Goal: Use online tool/utility: Use online tool/utility

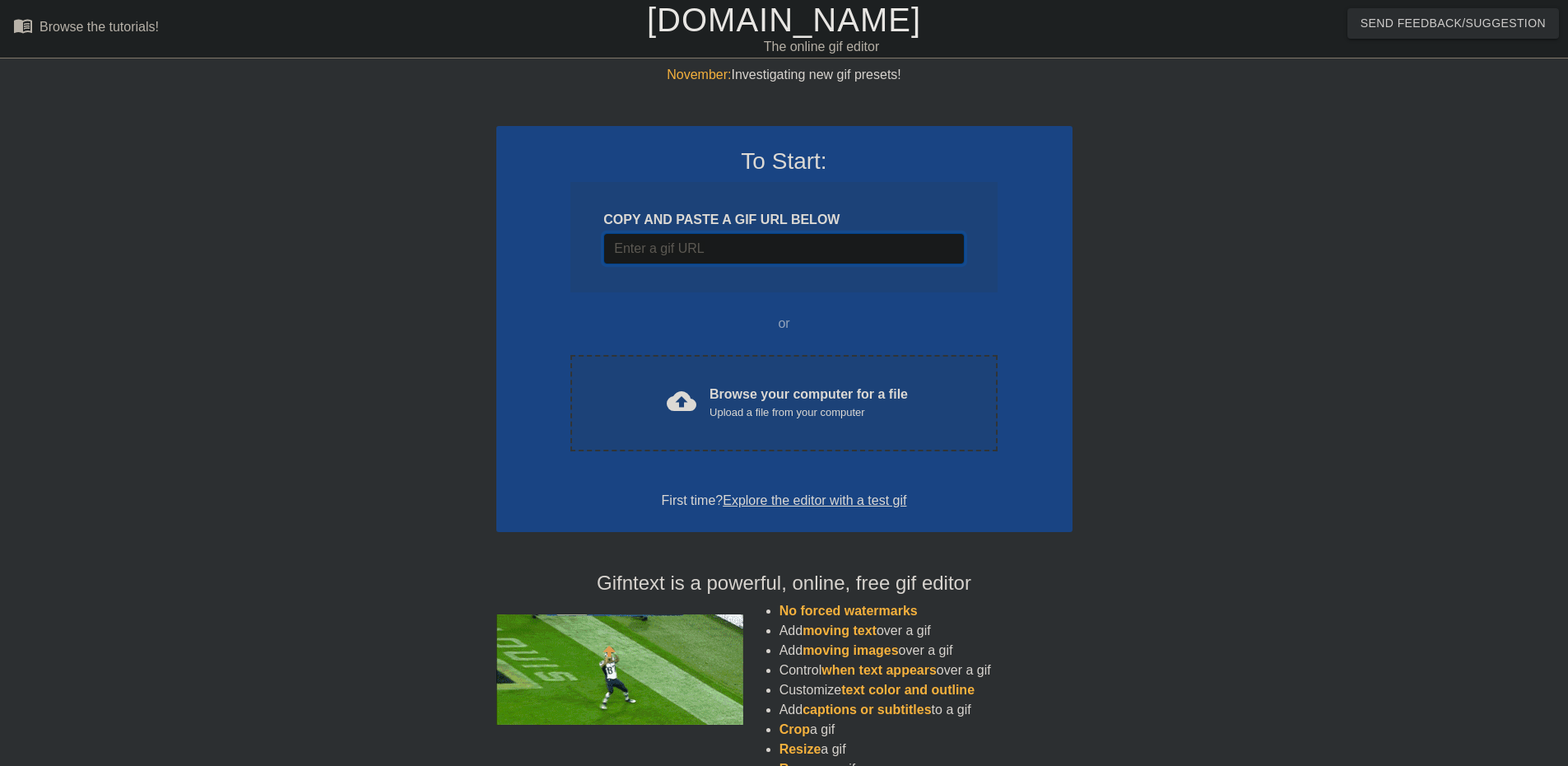
click at [743, 255] on input "Username" at bounding box center [783, 249] width 360 height 31
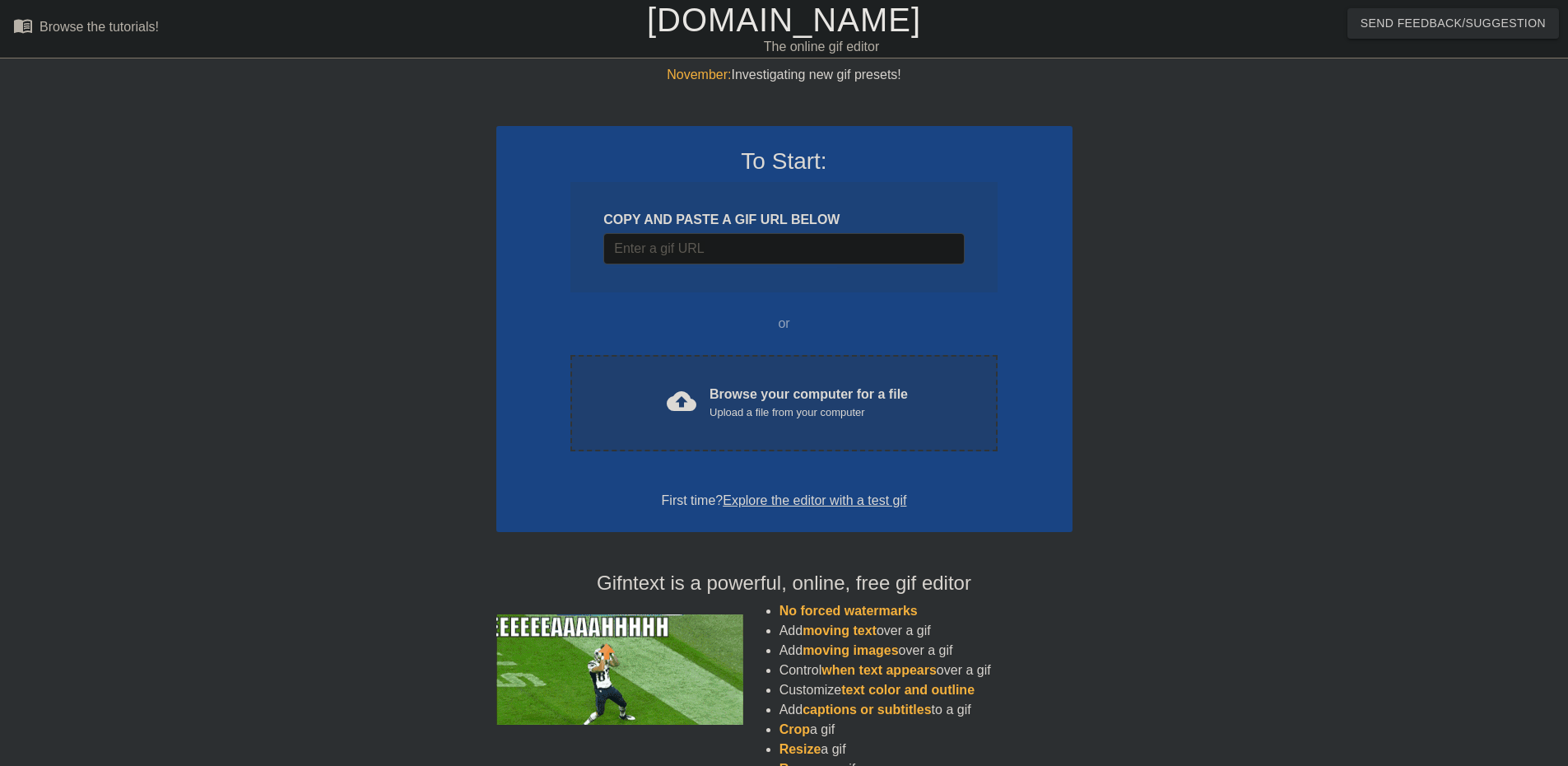
click at [755, 399] on div "Browse your computer for a file Upload a file from your computer" at bounding box center [808, 402] width 198 height 36
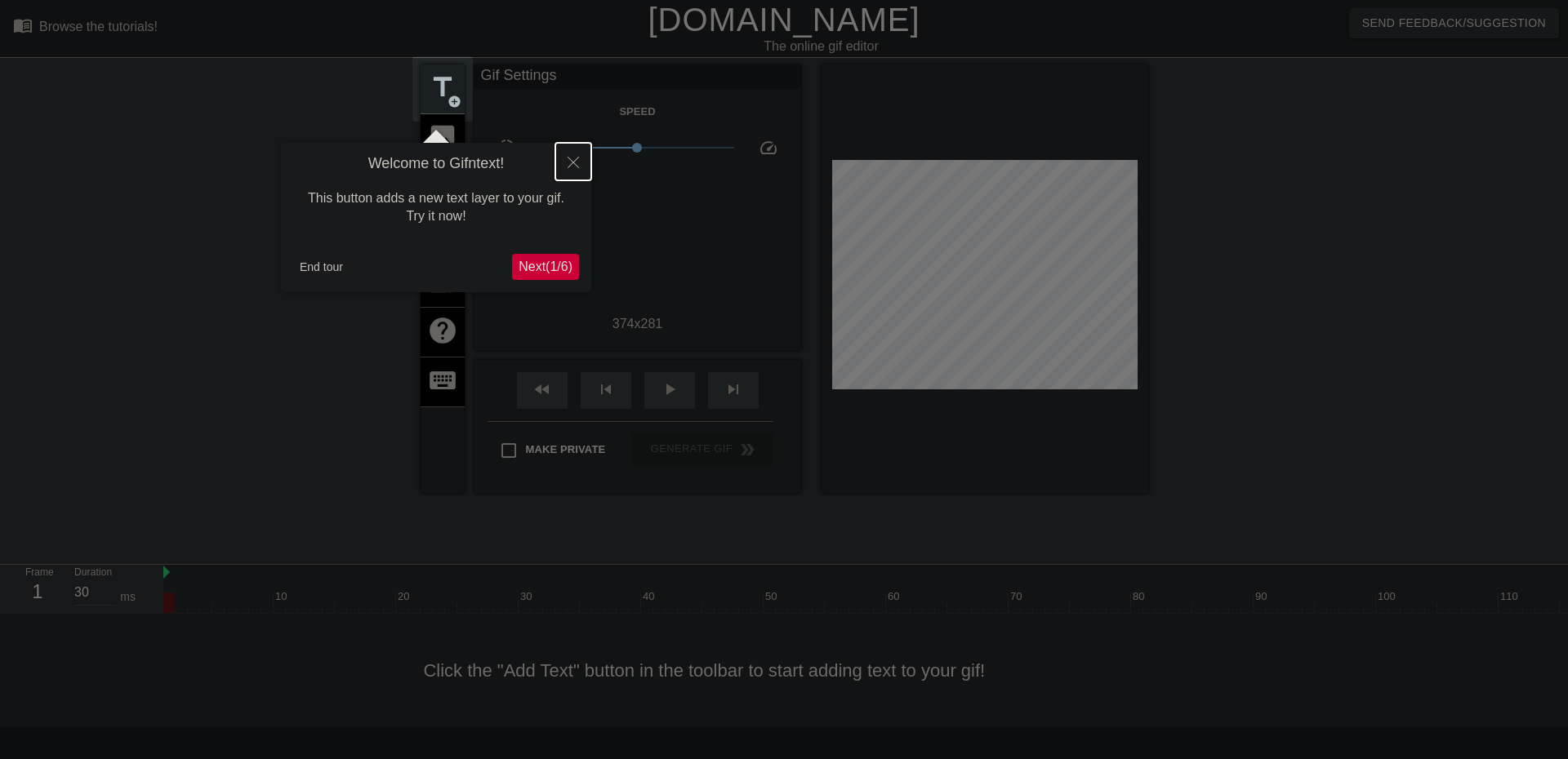
click at [568, 163] on icon "Close" at bounding box center [573, 163] width 12 height 12
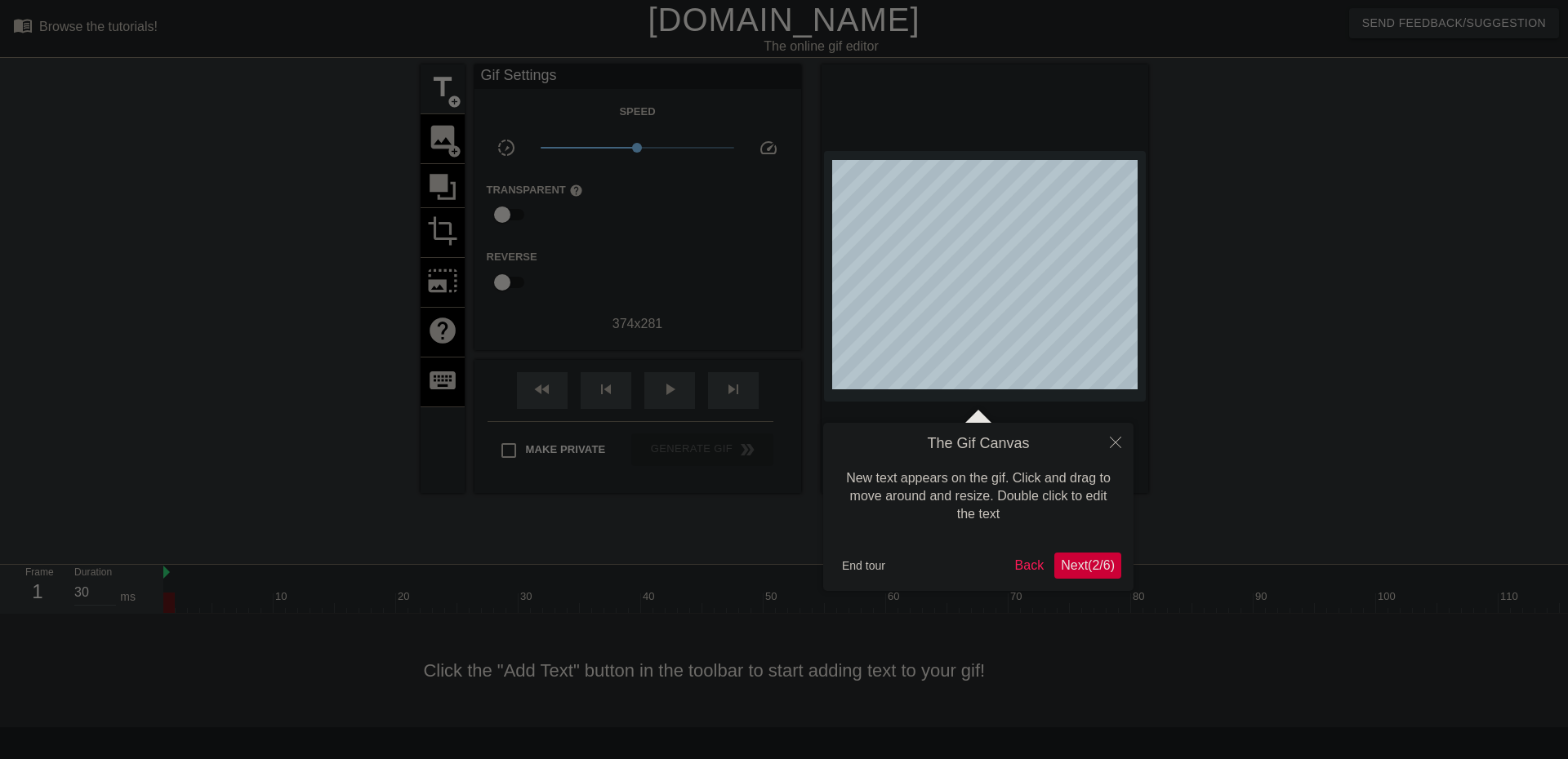
click at [676, 268] on div at bounding box center [784, 379] width 1568 height 759
click at [1111, 444] on icon "Close" at bounding box center [1115, 442] width 12 height 12
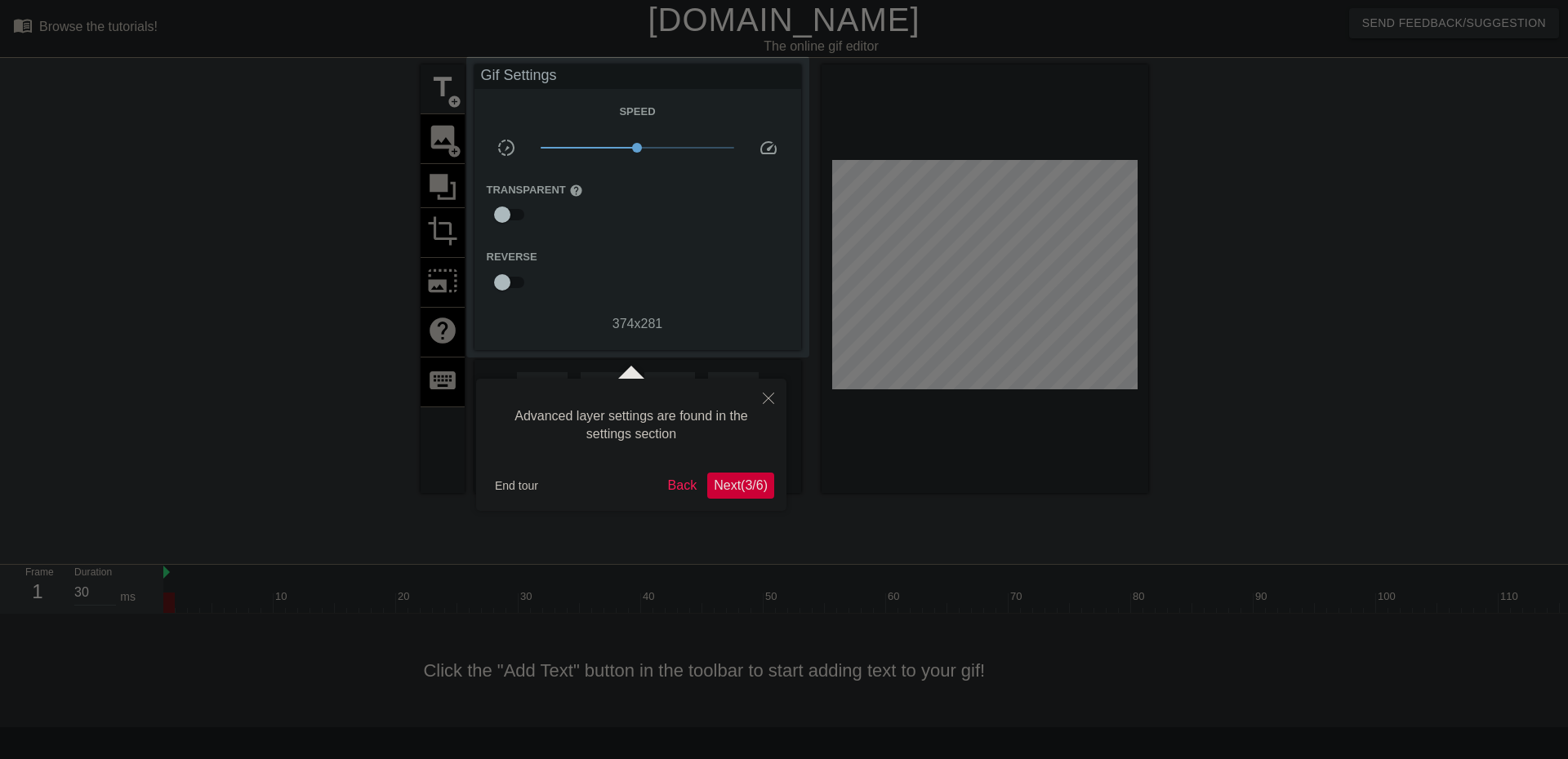
click at [725, 487] on span "Next ( 3 / 6 )" at bounding box center [740, 485] width 54 height 14
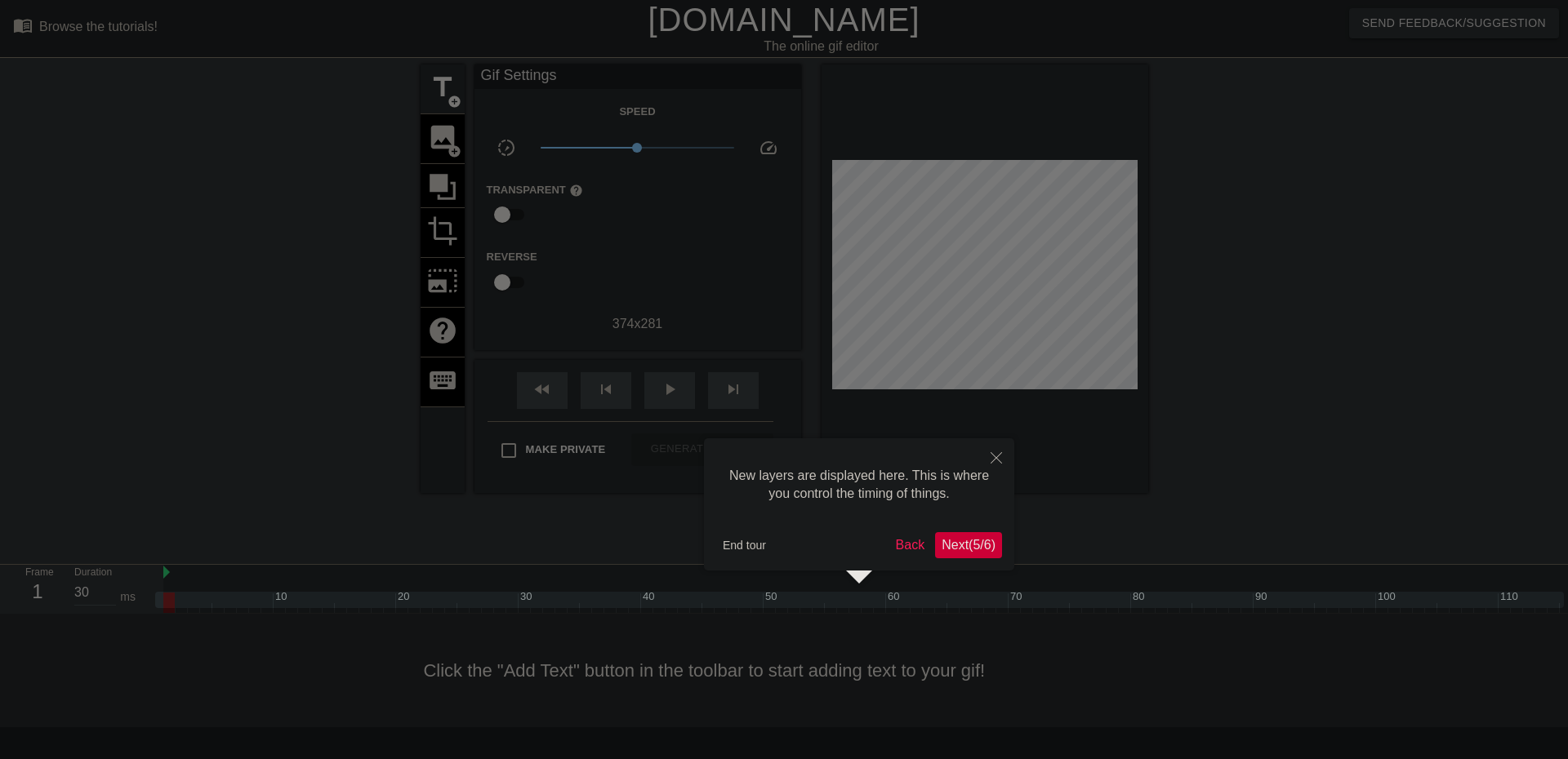
click at [959, 544] on span "Next ( 5 / 6 )" at bounding box center [968, 544] width 54 height 14
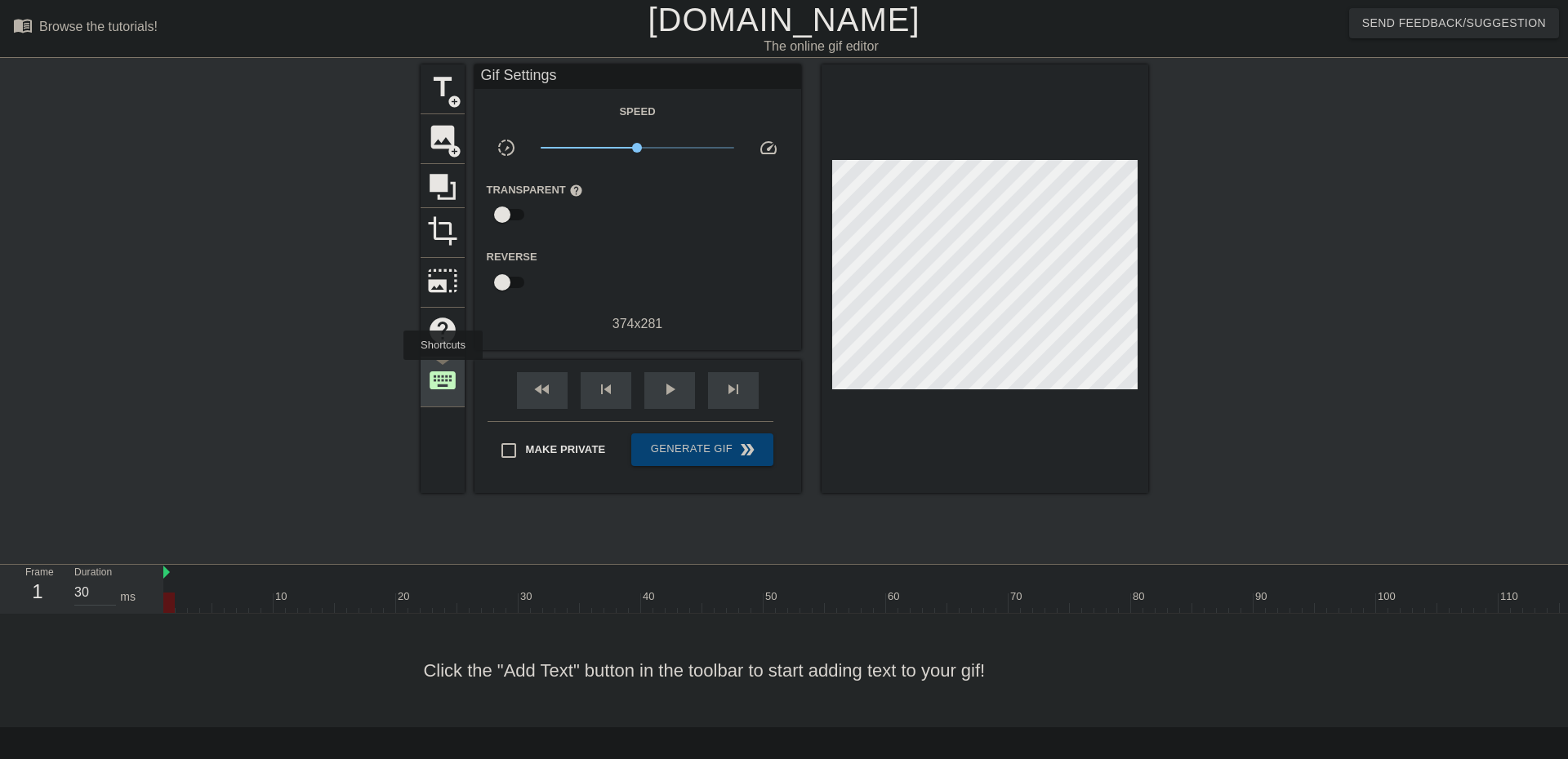
click at [442, 372] on span "keyboard" at bounding box center [442, 380] width 31 height 31
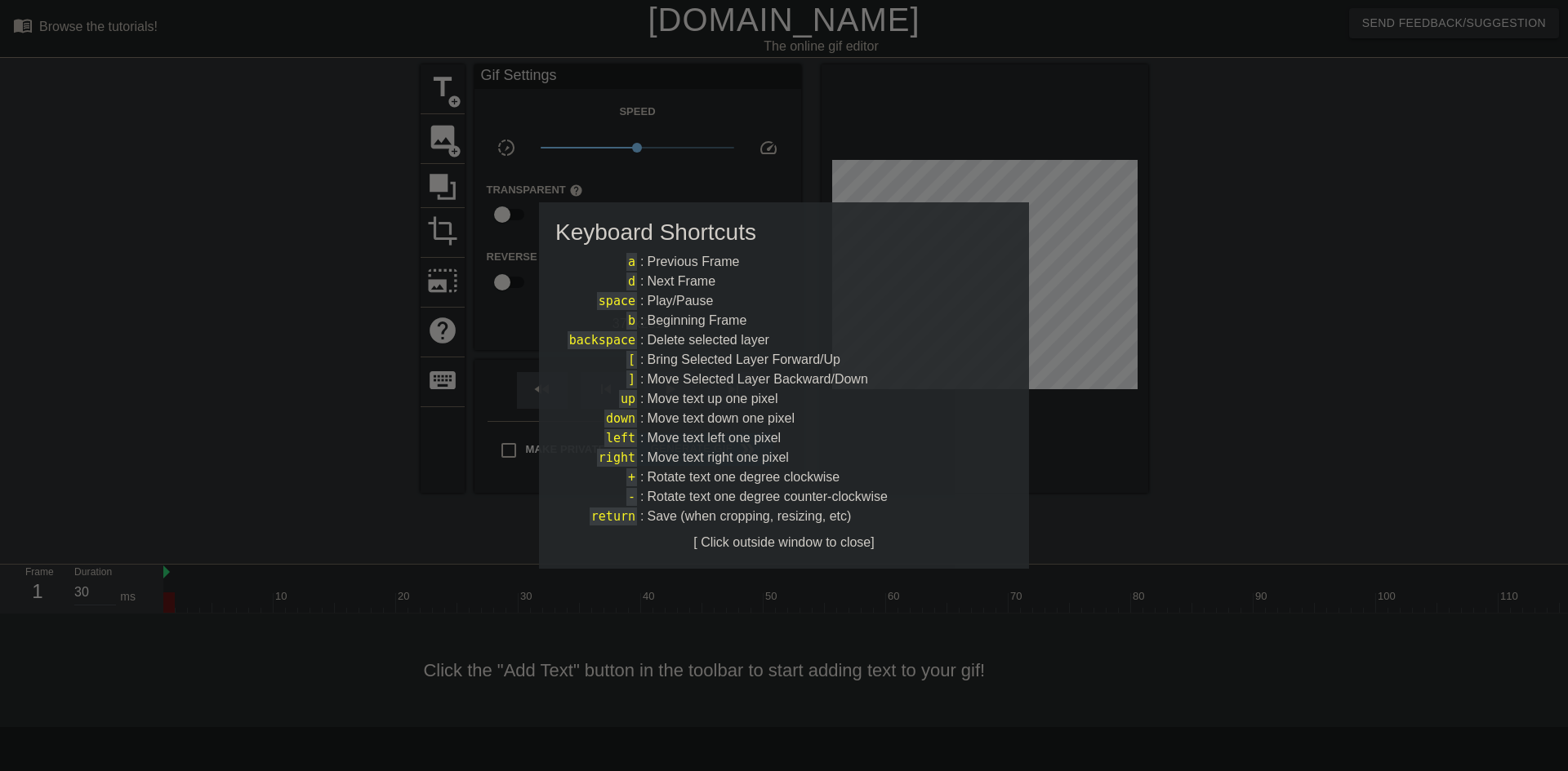
click at [403, 192] on div at bounding box center [784, 386] width 1568 height 771
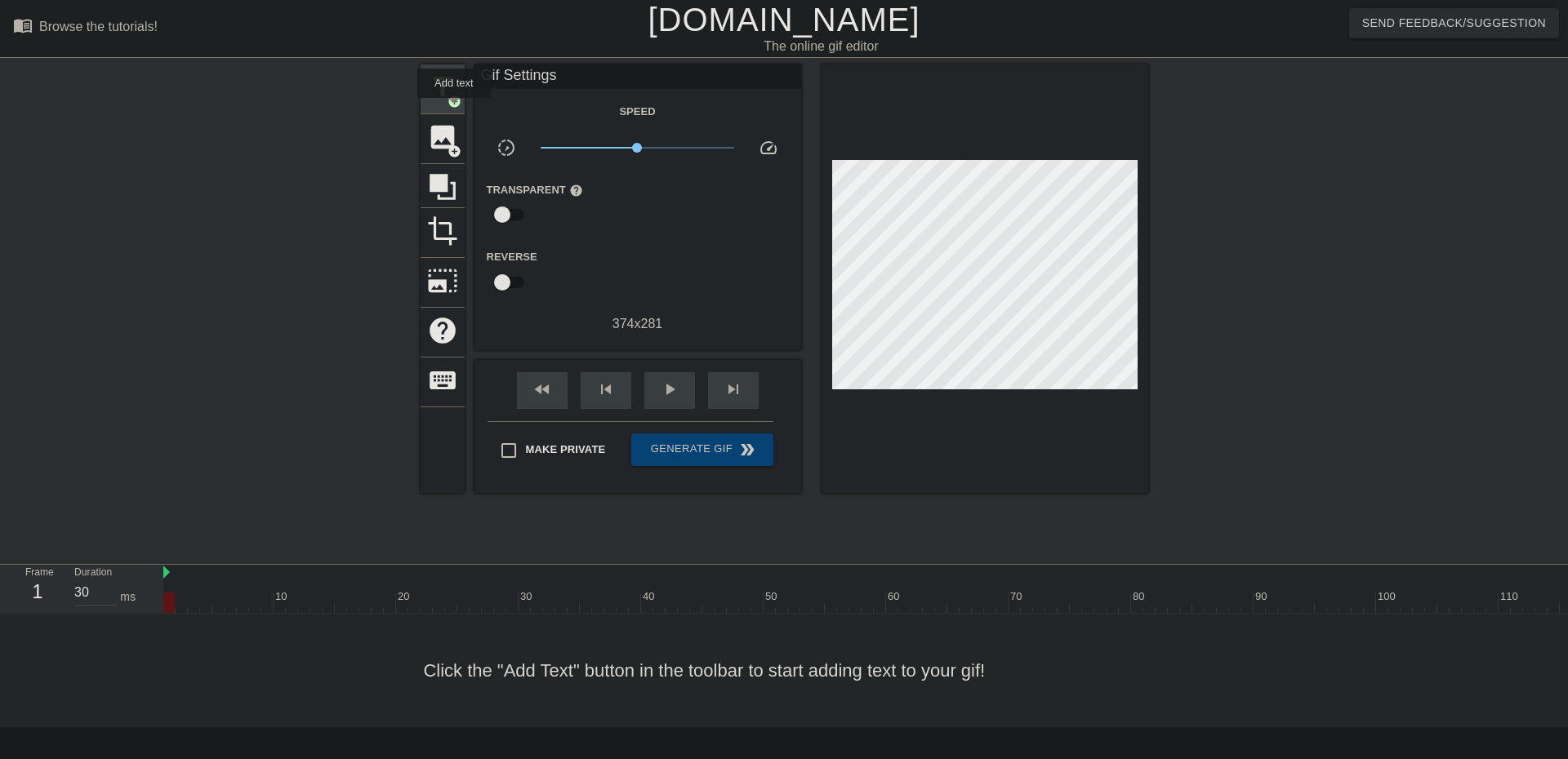
click at [435, 94] on span "title" at bounding box center [442, 88] width 31 height 31
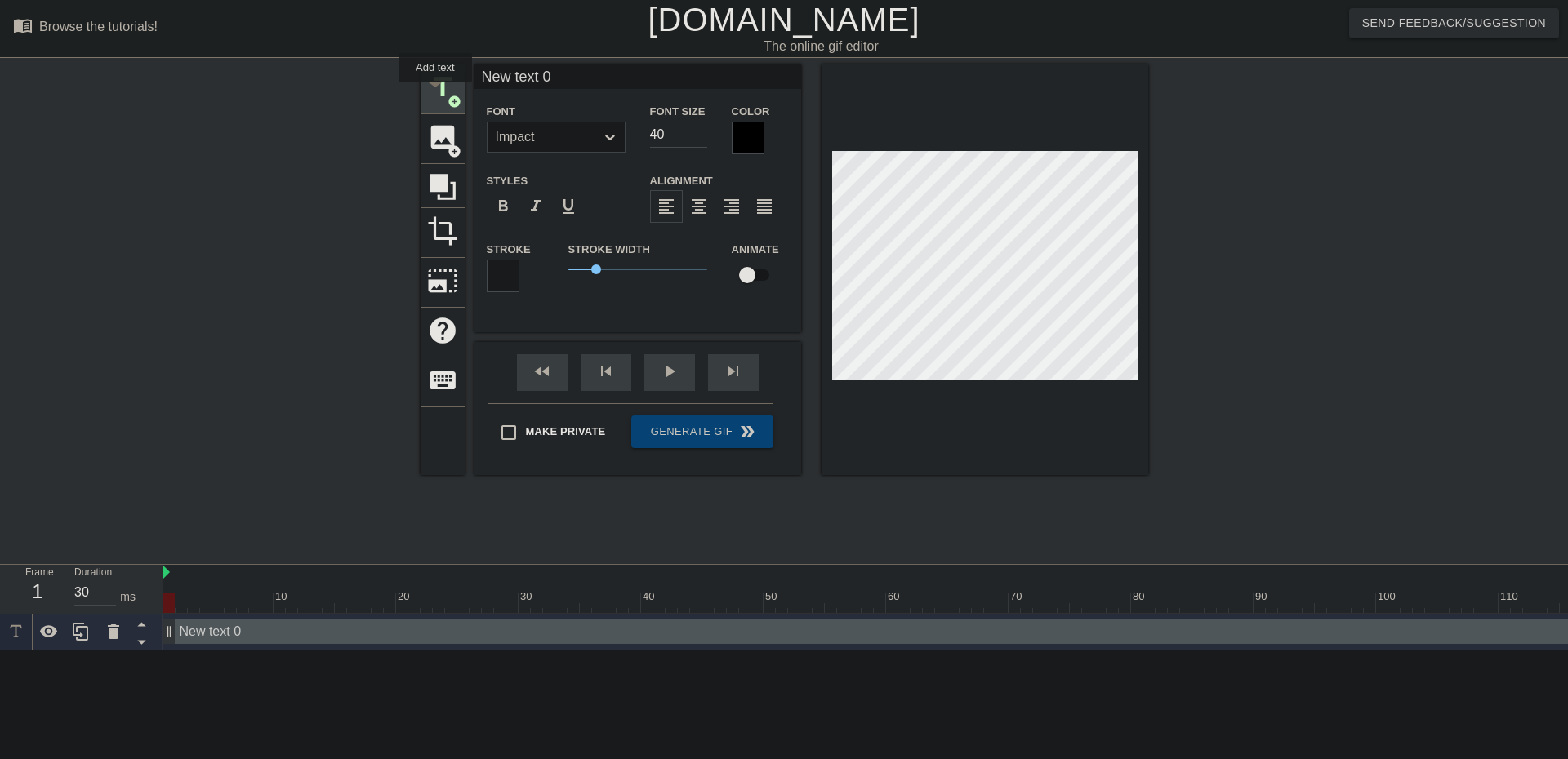
scroll to position [0, 0]
type input "S"
type textarea "S"
type input "SE"
type textarea "SE"
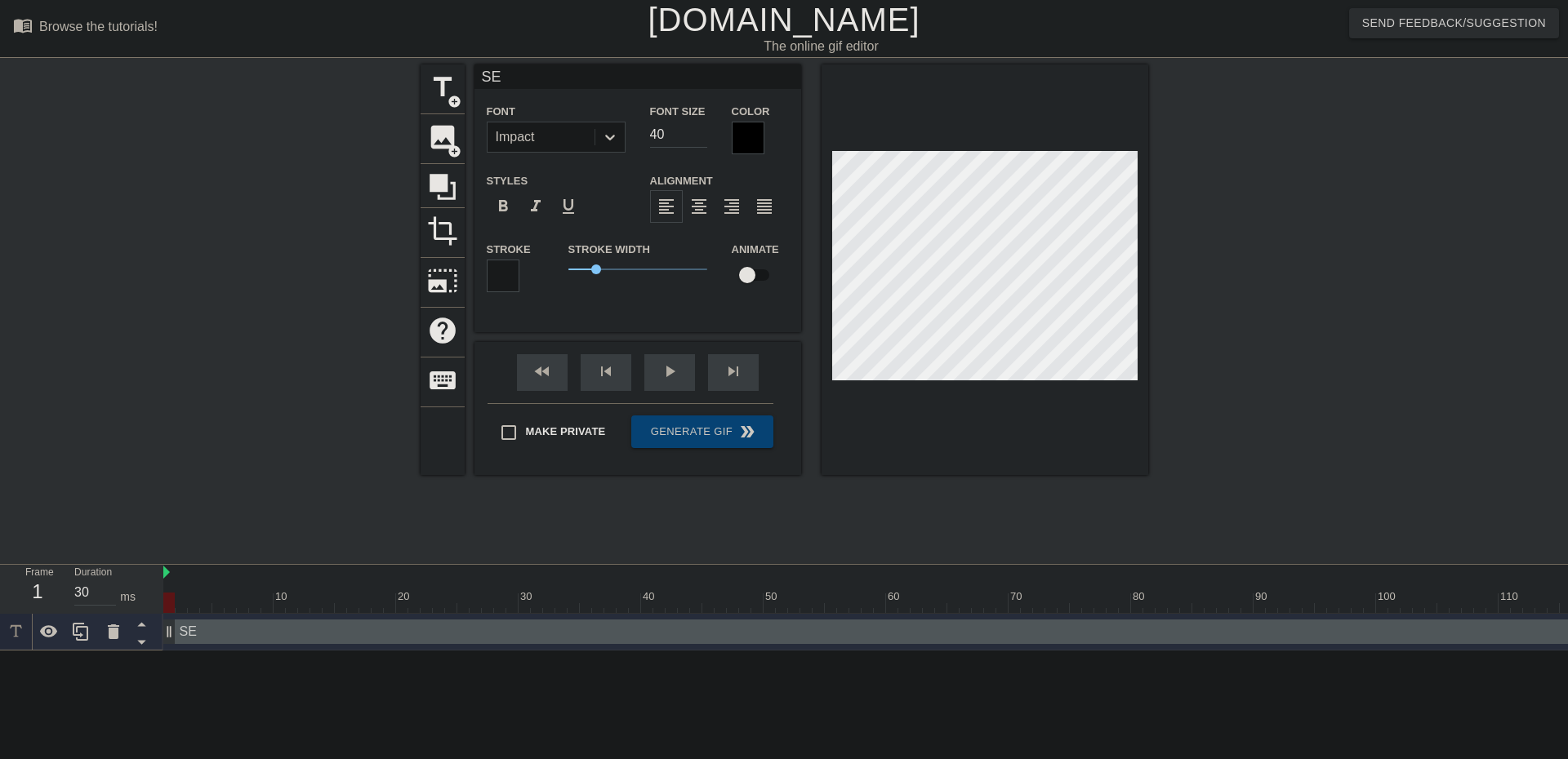
type input "SEL"
type textarea "SEL"
type input "SELA"
type textarea "SELA"
type input "SELAM"
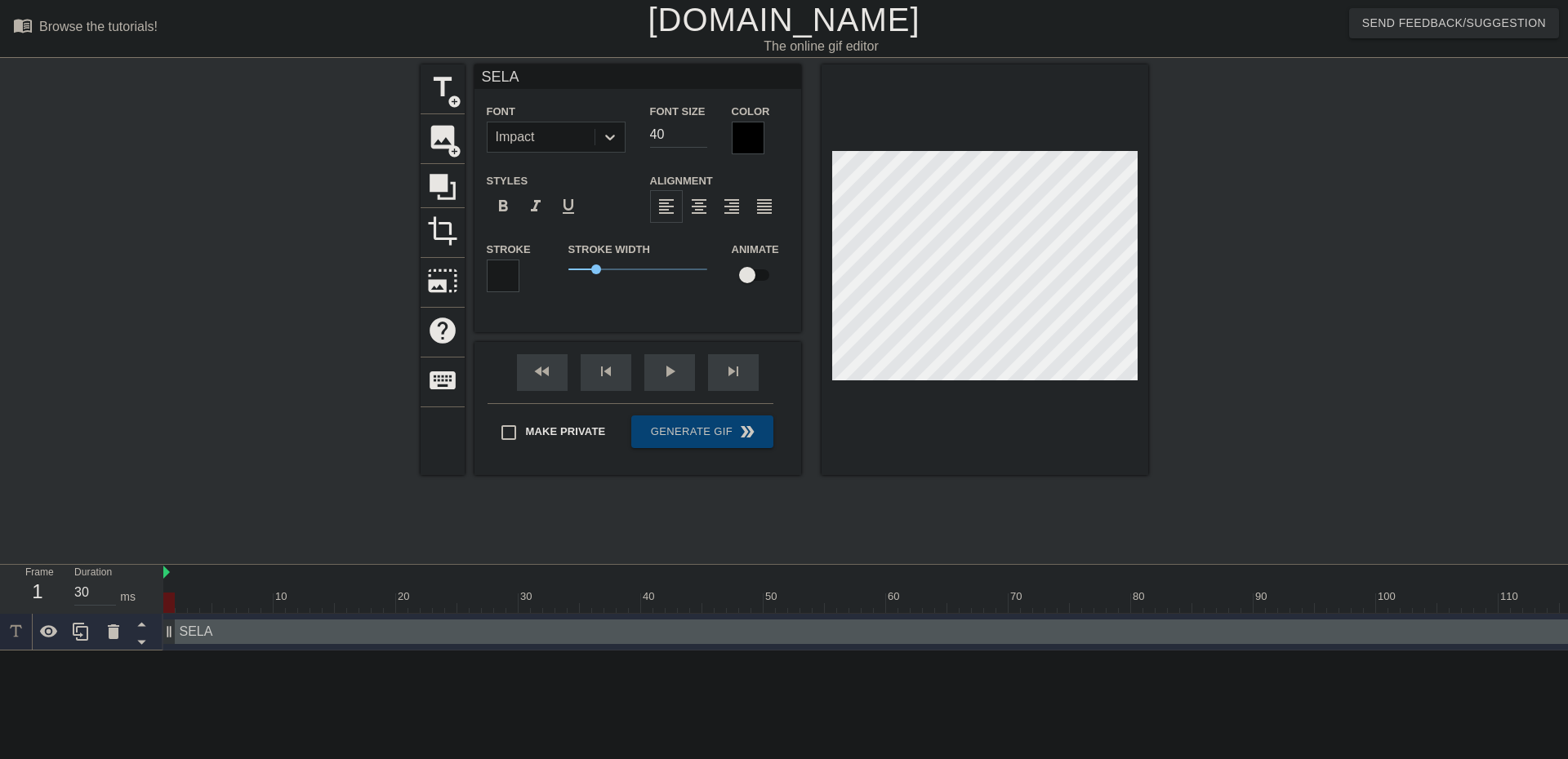
type textarea "SELAM"
type input "SELAMS"
type textarea "SELAMS"
type input "SELAMSA"
type textarea "SELAMSA"
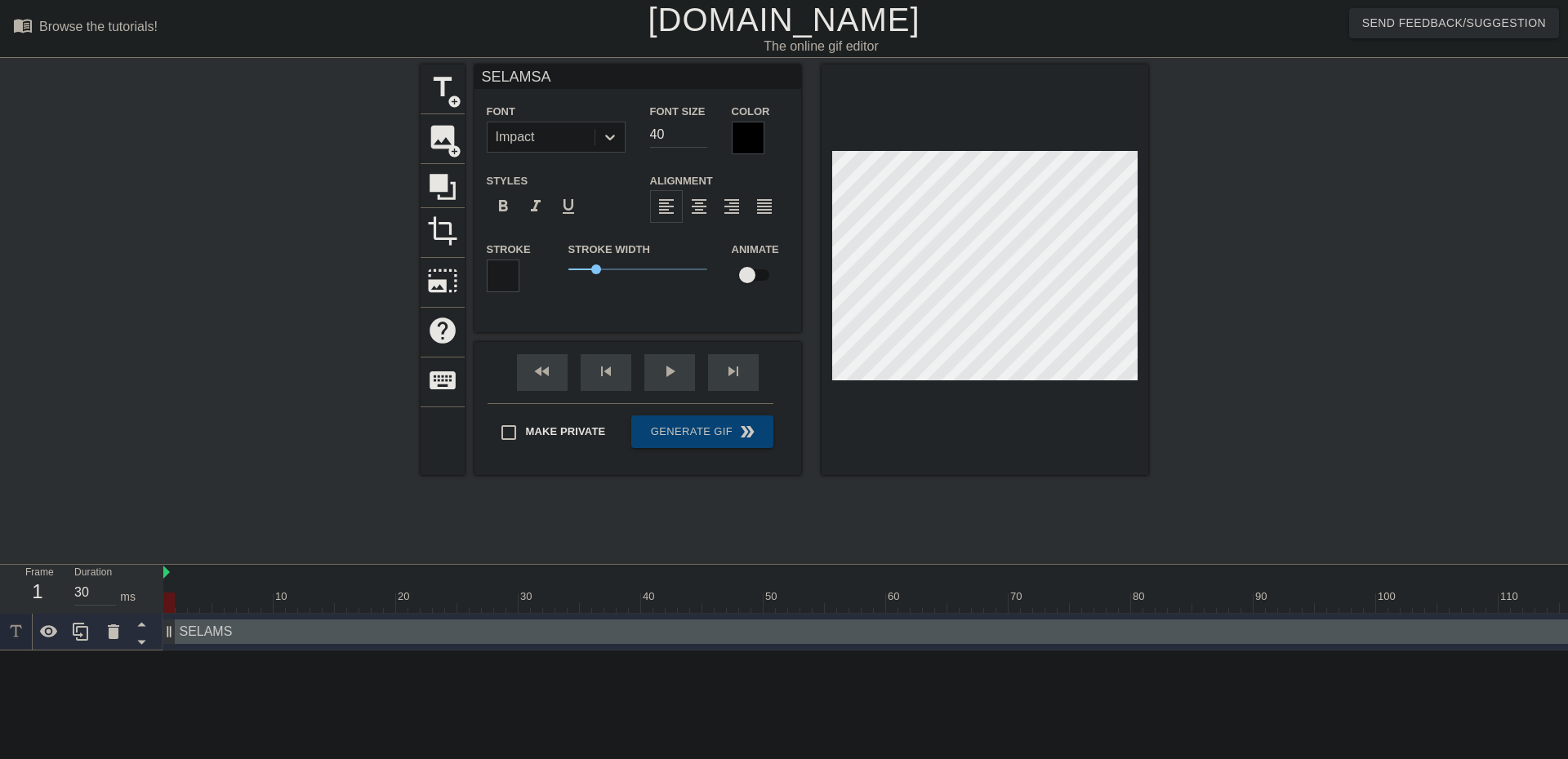
type input "SELAMSAN"
type textarea "SELAMSAN"
type input "SELAMSA"
type textarea "SELAMSA"
type input "SELAMS"
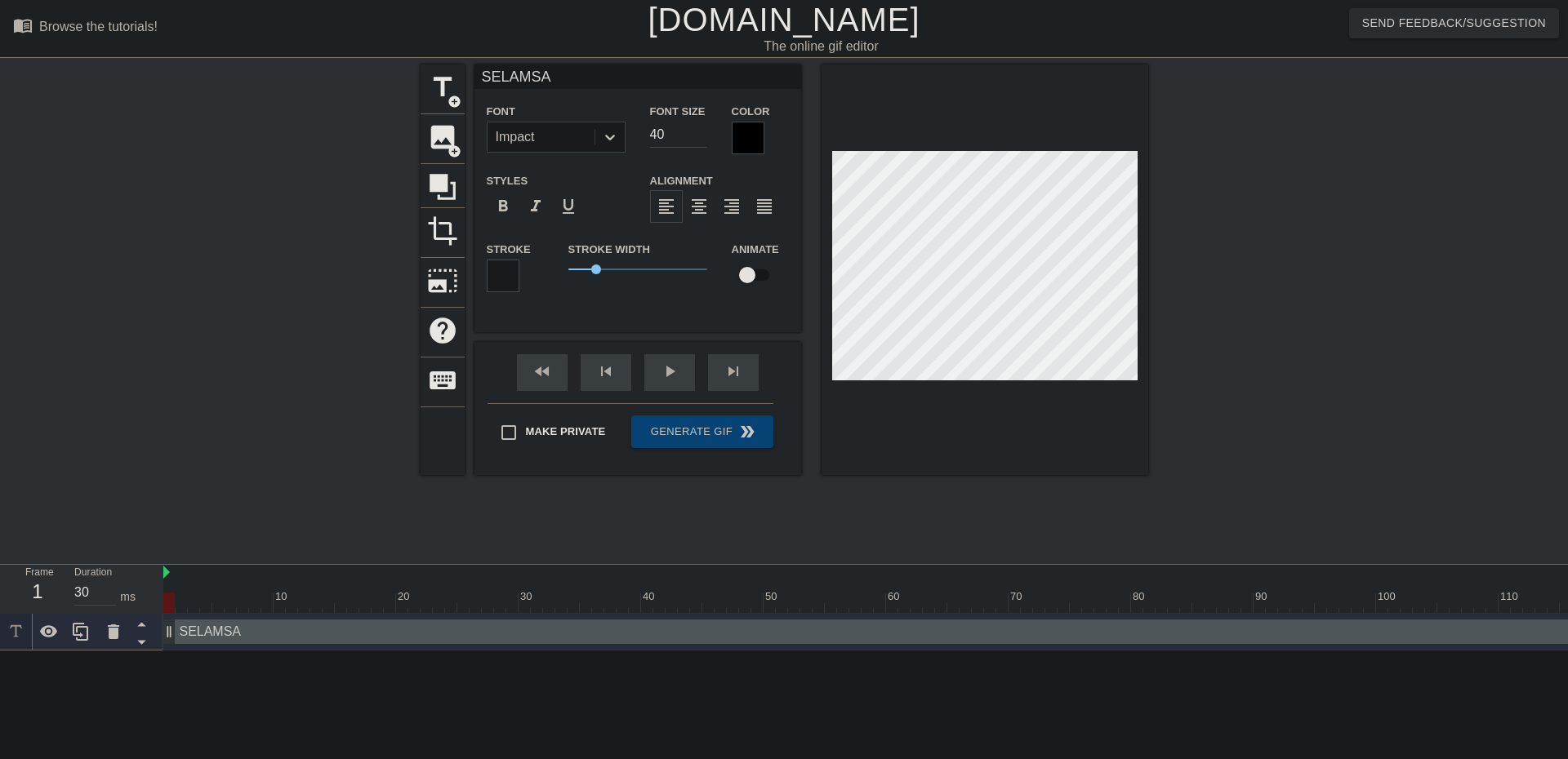
type textarea "SELAMS"
type input "SELAM"
type textarea "SELAM"
type input "SELAM"
type textarea "SELAM"
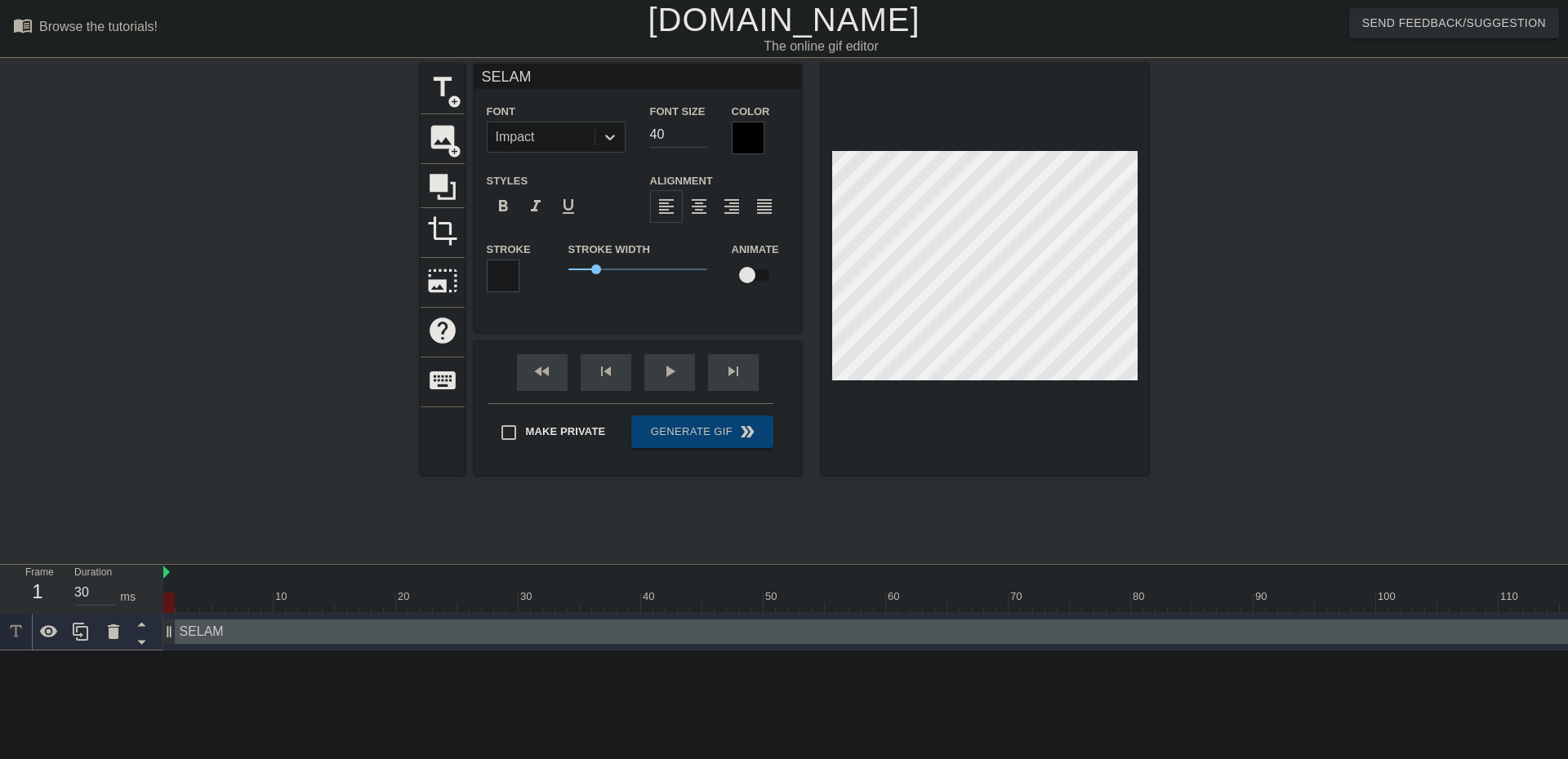
type input "SELAM S"
type textarea "SELAM S"
type input "SELAM SA"
type textarea "SELAM SA"
type input "SELAM SAN"
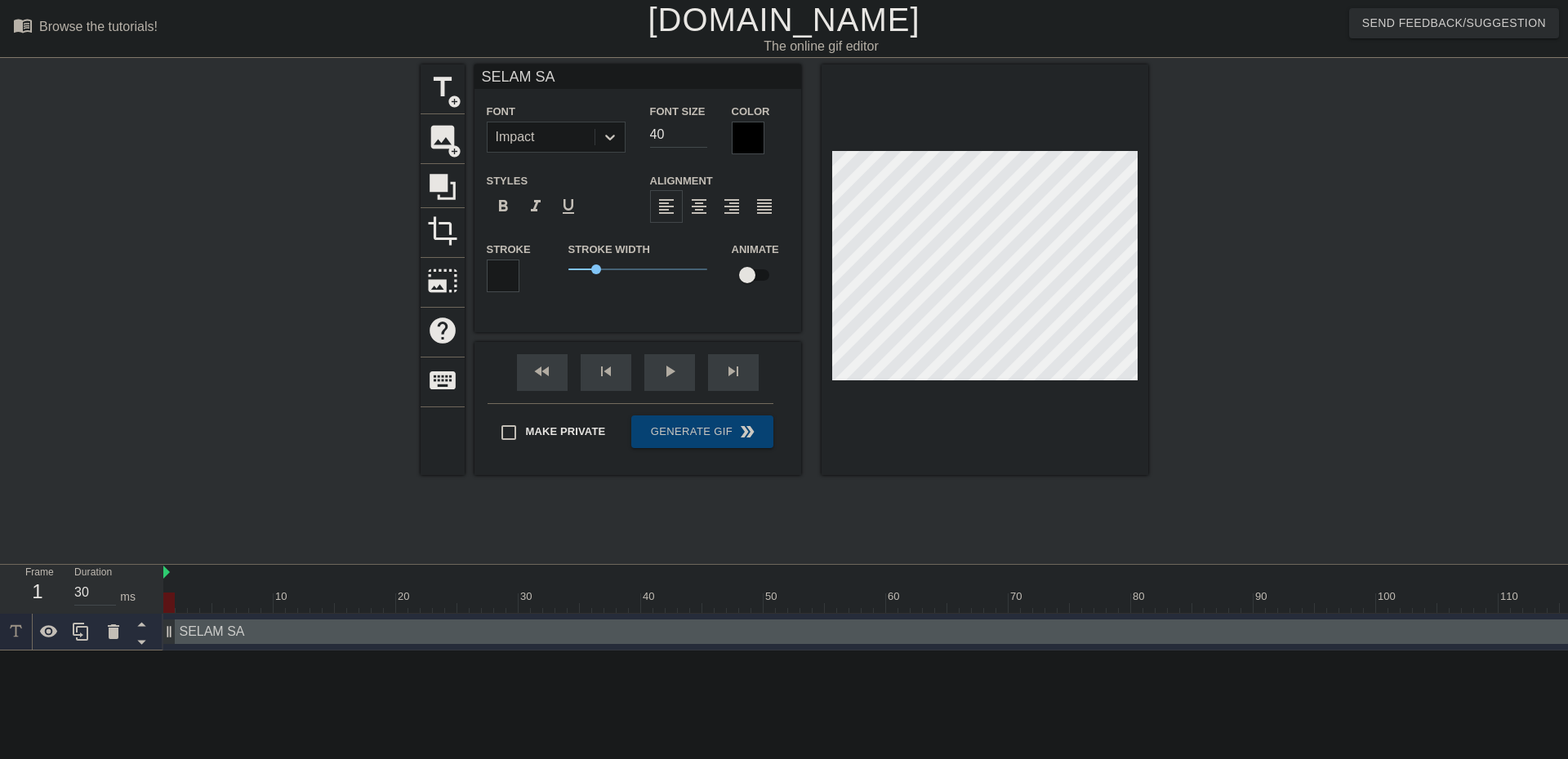
type textarea "SELAM SAN"
type input "SELAM SANA"
type textarea "SELAM SANA"
type input "SELAM SANA"
type textarea "SELAM SANA"
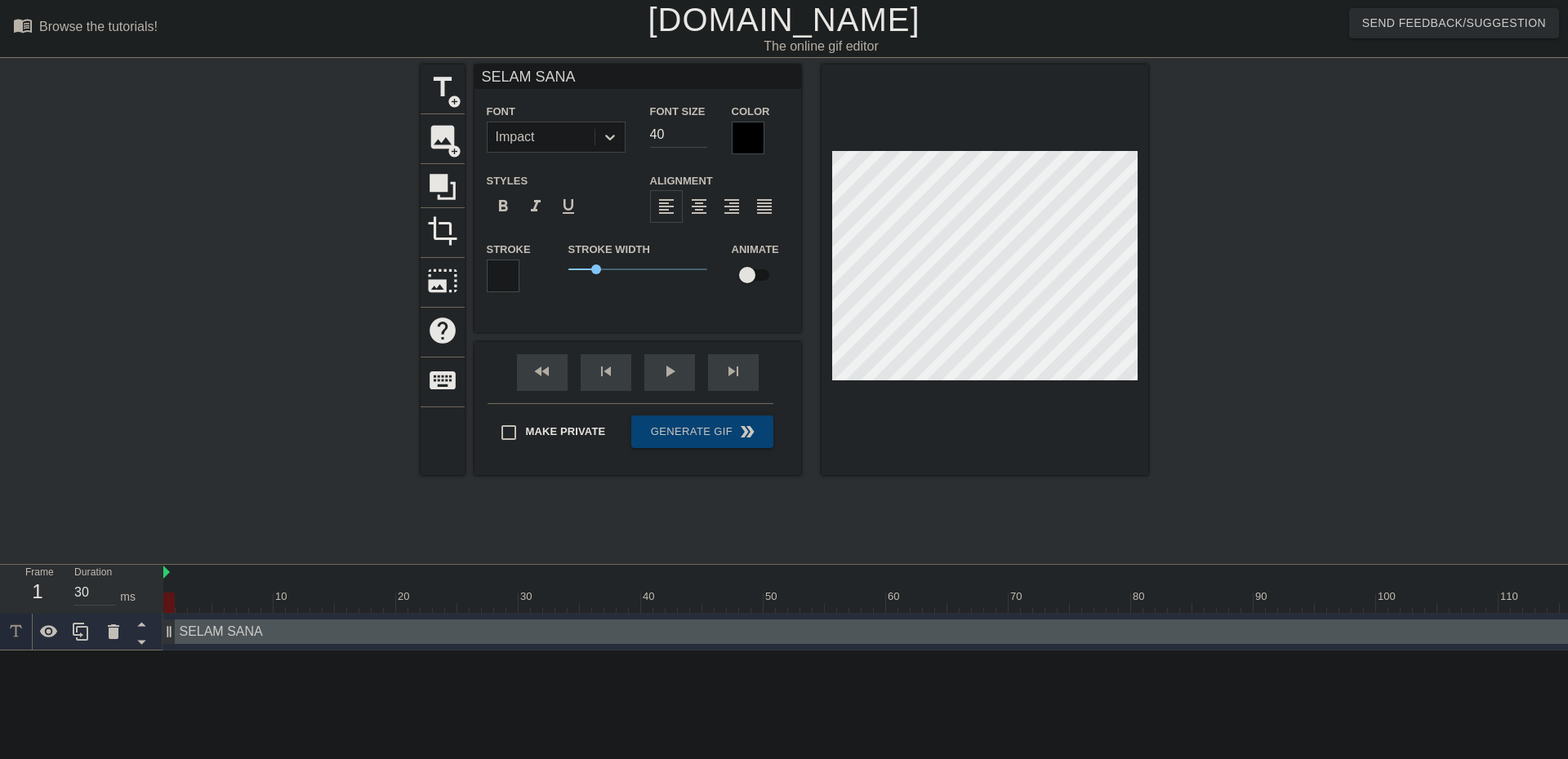
type input "SELAM SANA İ"
type textarea "SELAM SANA İ"
type input "SELAM SANA İM"
type textarea "SELAM SANA İM"
type input "SELAM SANA İMP"
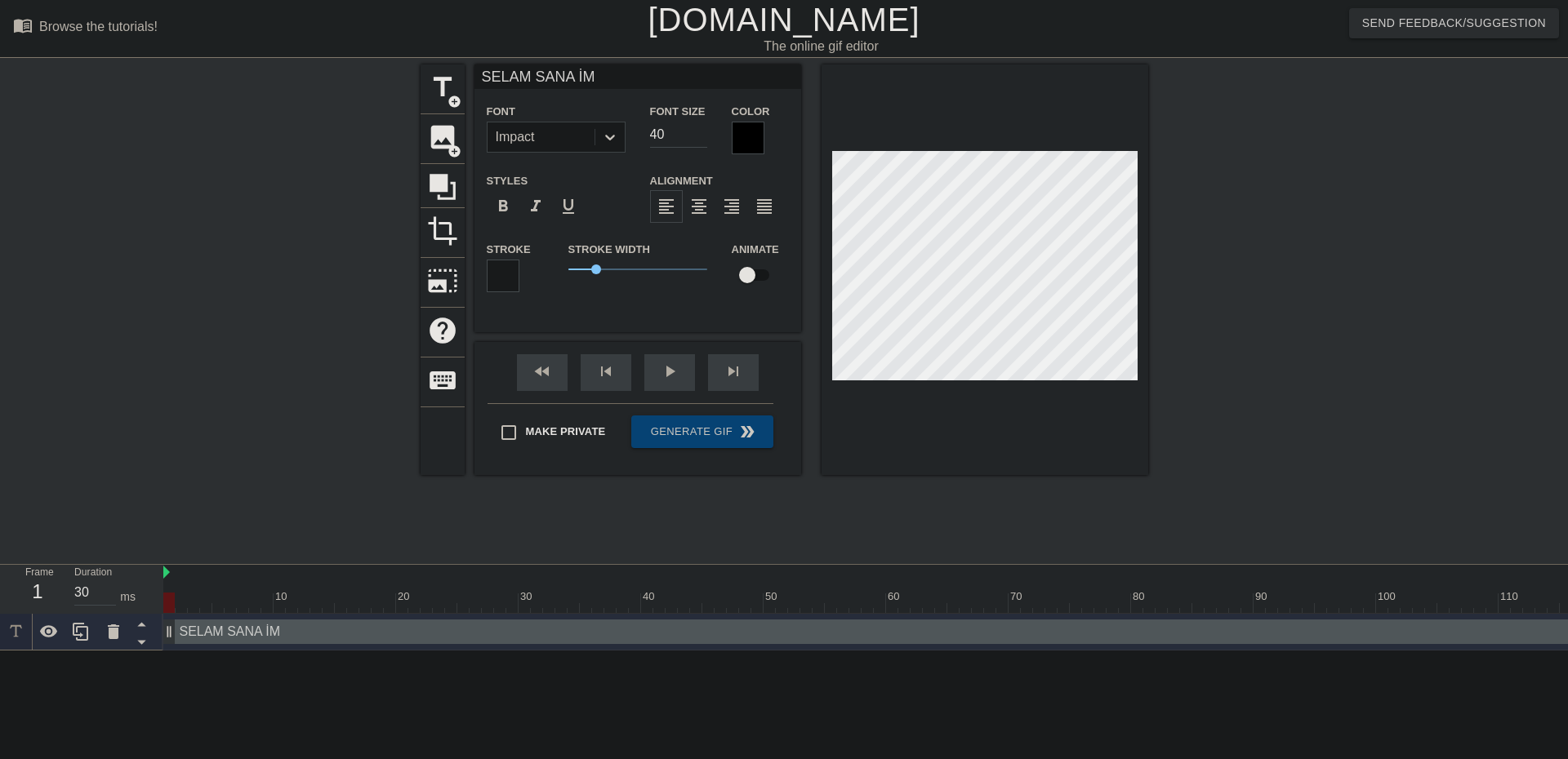
type textarea "SELAM SANA İMP"
type input "SELAM SANA İMPA"
type textarea "SELAM SANA İMPA"
type input "SELAM SANA İMPAR"
type textarea "SELAM SANA İMPAR"
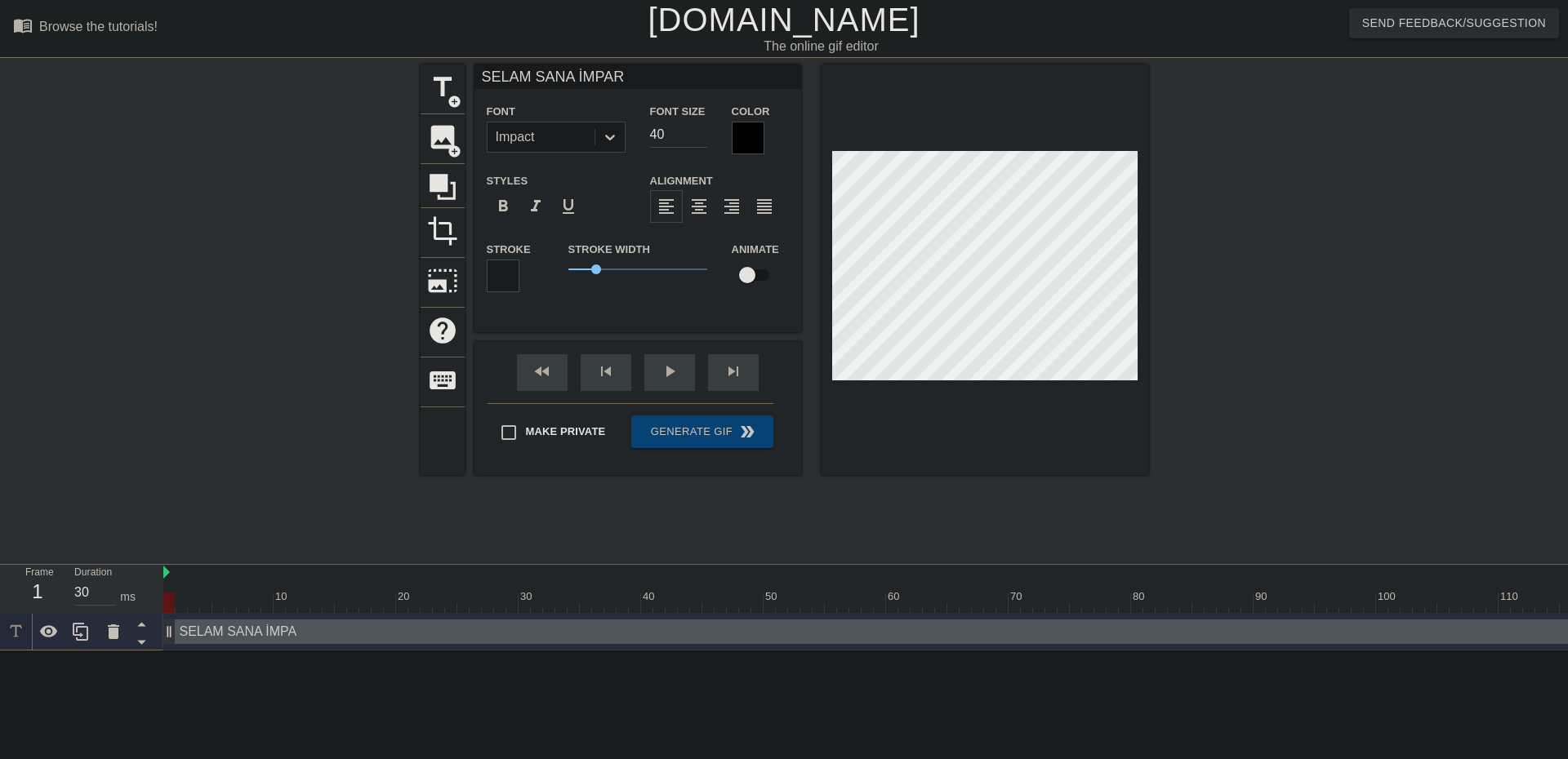
type input "SELAM SANA İMPARA"
type textarea "SELAM SANA İMPARA"
type input "SELAM SANA İMPARAT"
type textarea "SELAM SANA İMPARAT"
type input "SELAM SANA İMPARATO"
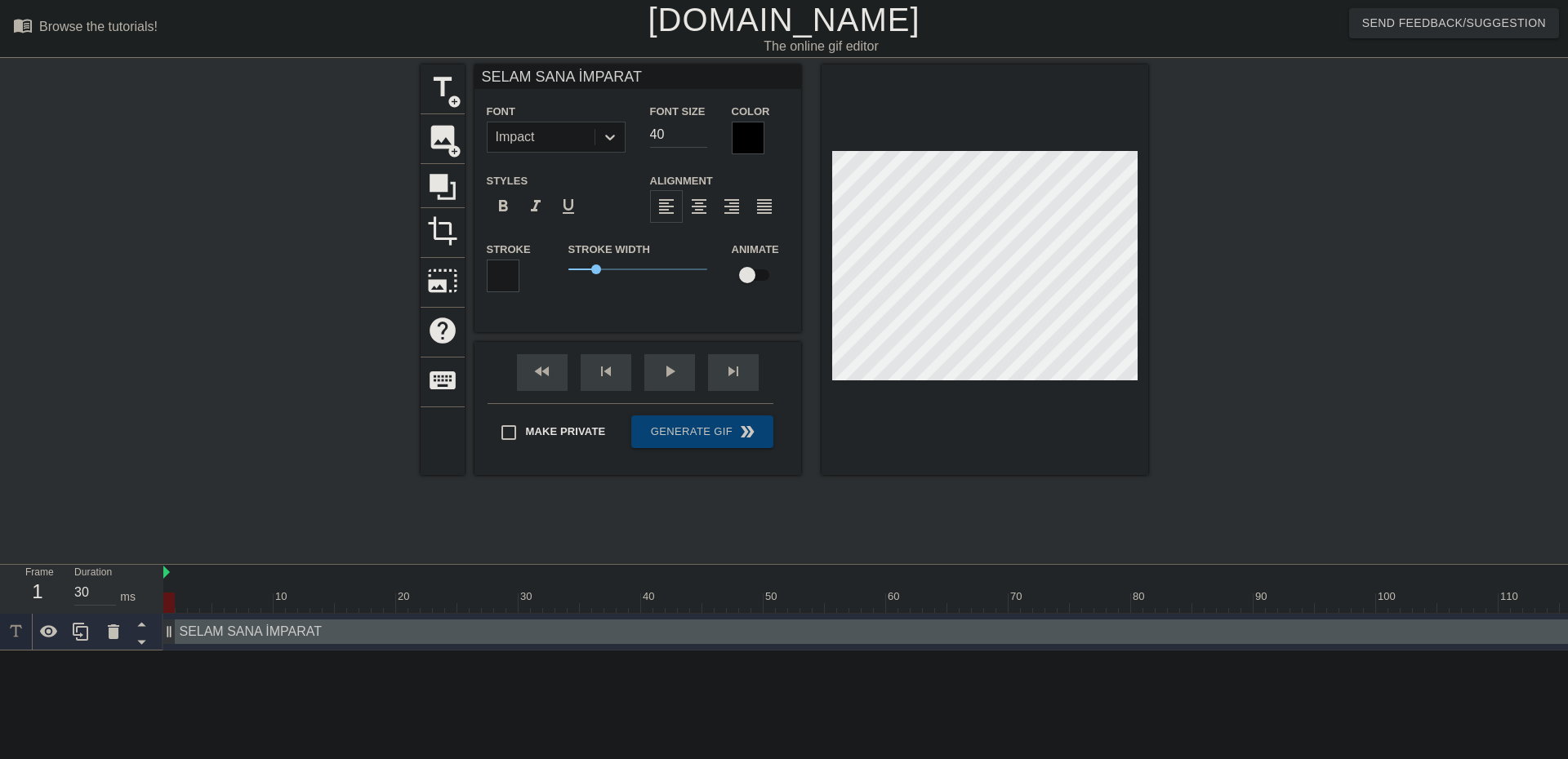
type textarea "SELAM SANA İMPARATO"
type input "SELAM SANA İMPARATOR"
type textarea "SELAM SANA İMPARATOR"
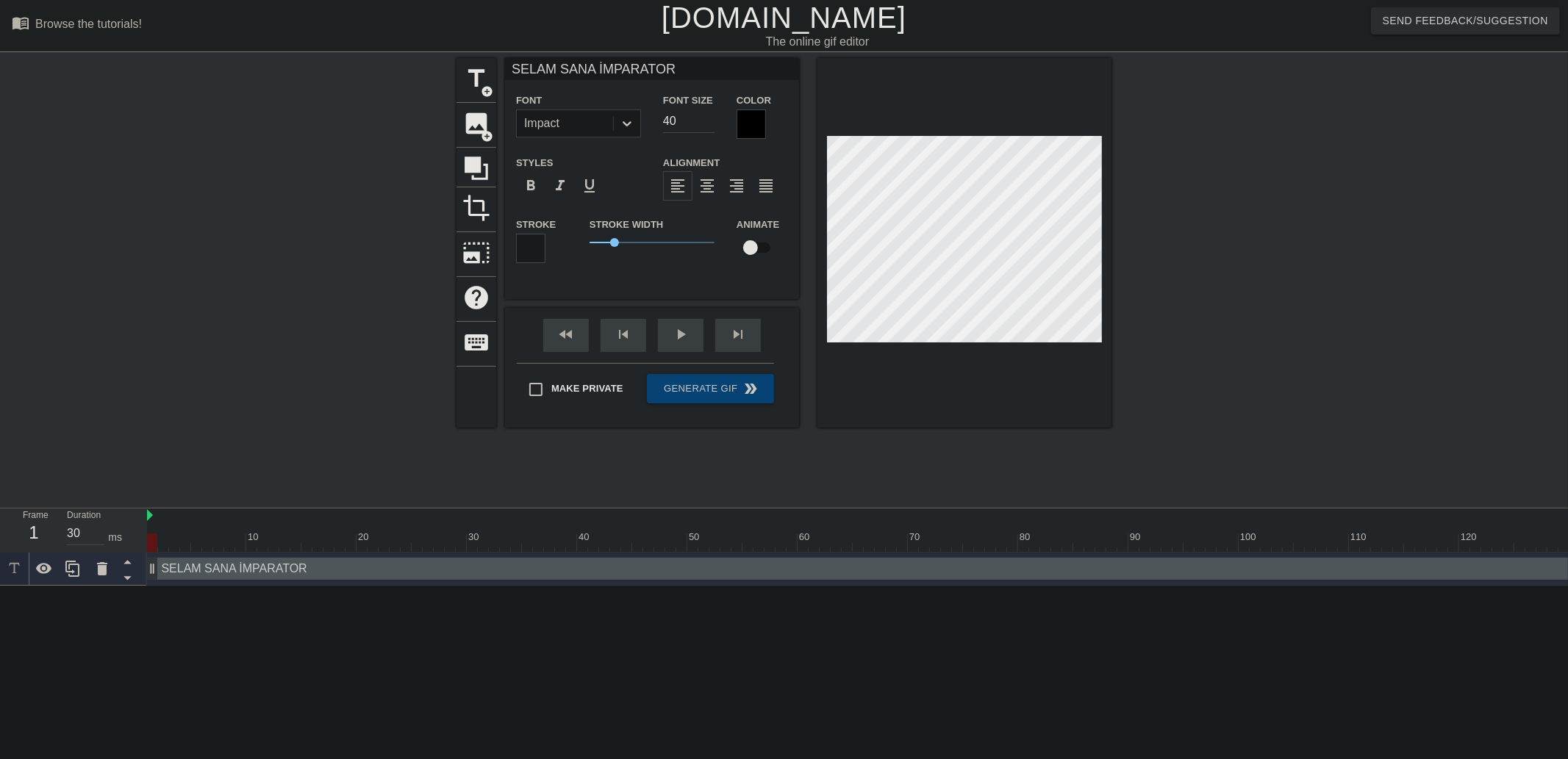
scroll to position [2, 8]
type input "SELAM SANA n"
type textarea "SELAM SANA n"
type input "SELAM SANA ni"
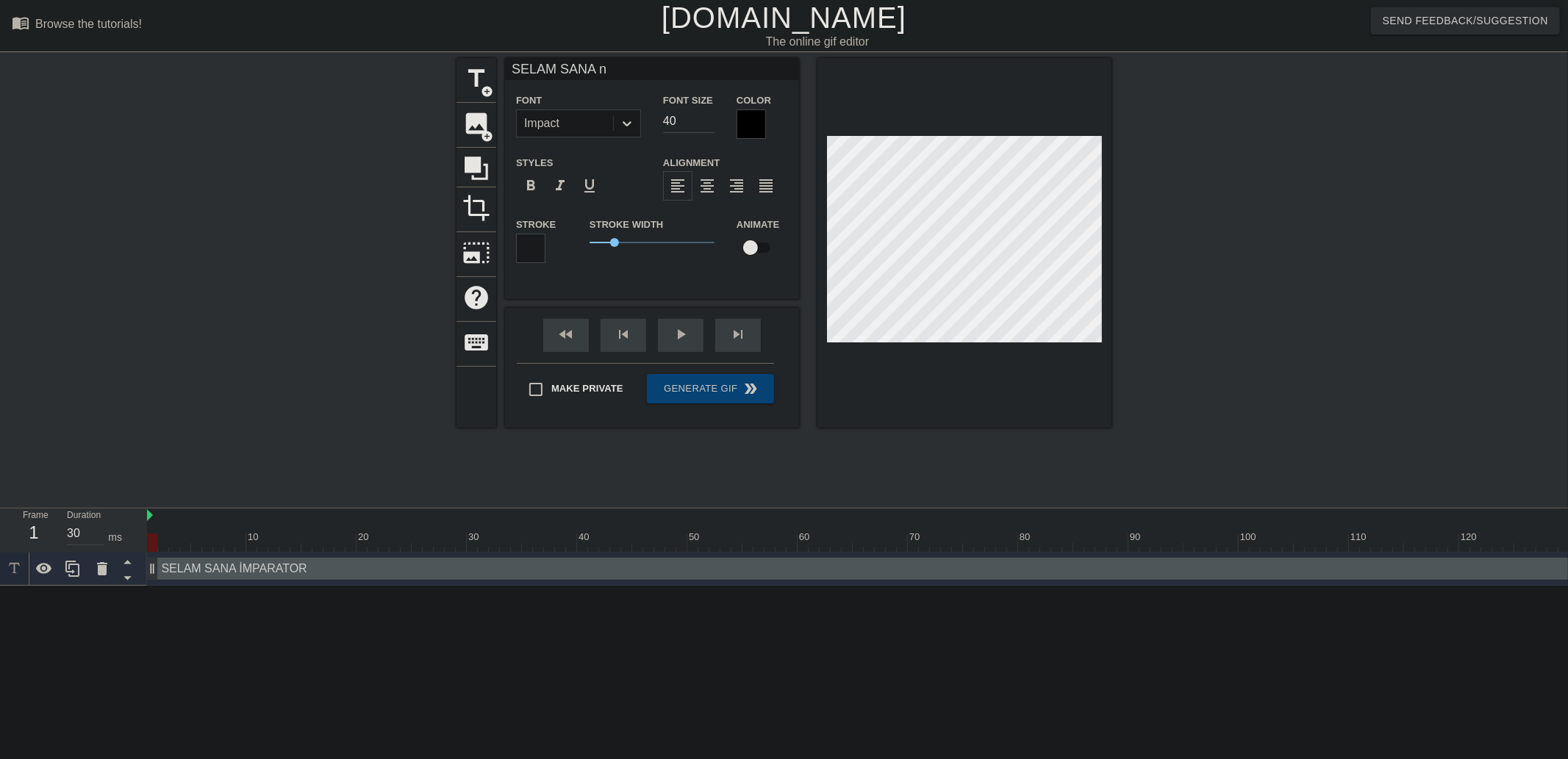
type textarea "SELAM SANA ni"
type input "SELAM SANA n"
type textarea "SELAM SANA n"
type input "SELAM SANA no"
type textarea "SELAM SANA no"
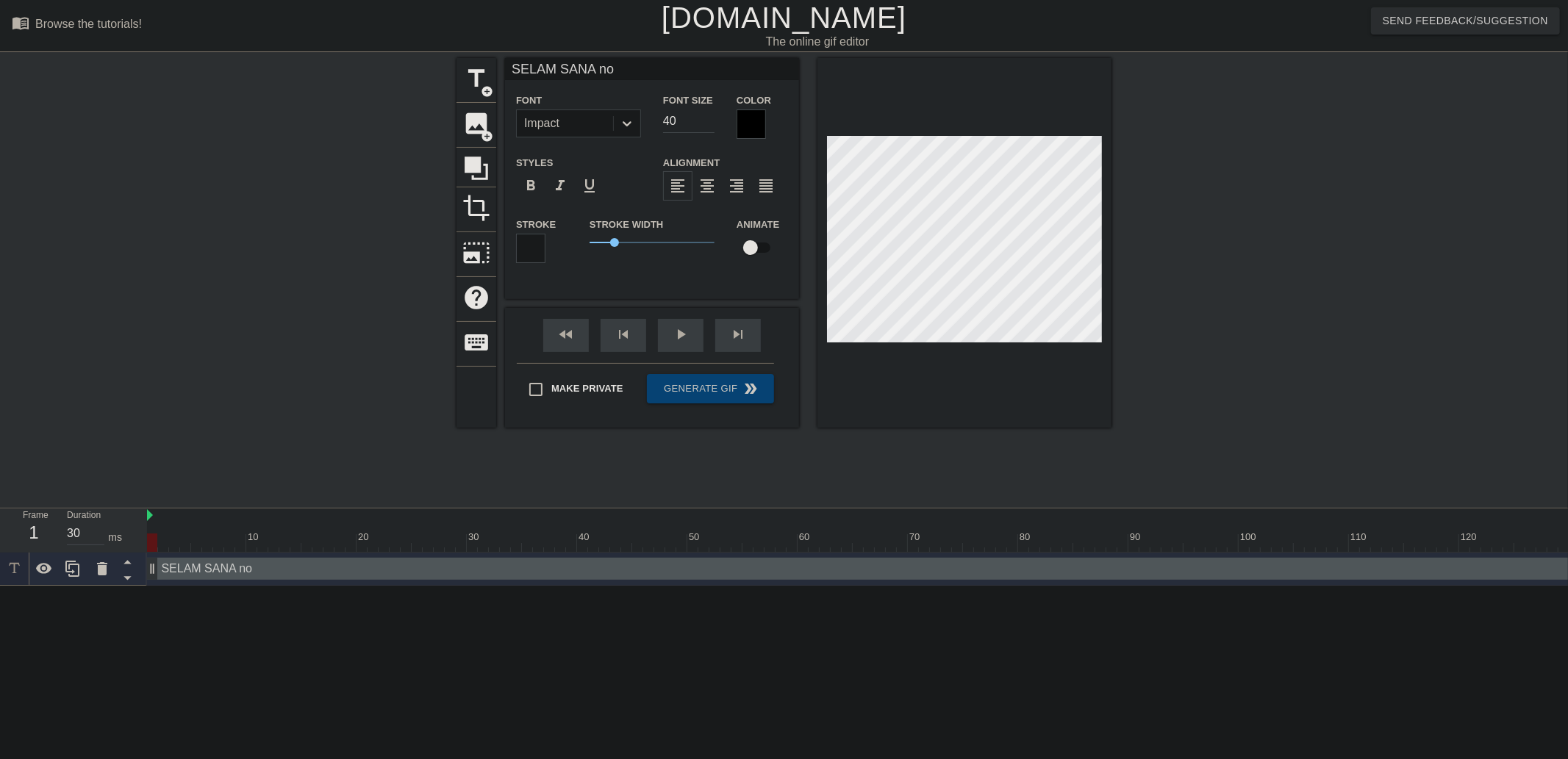
type input "SELAM SANA n"
type textarea "SELAM SANA n"
type input "SELAM SANA"
type textarea "SELAM SANA"
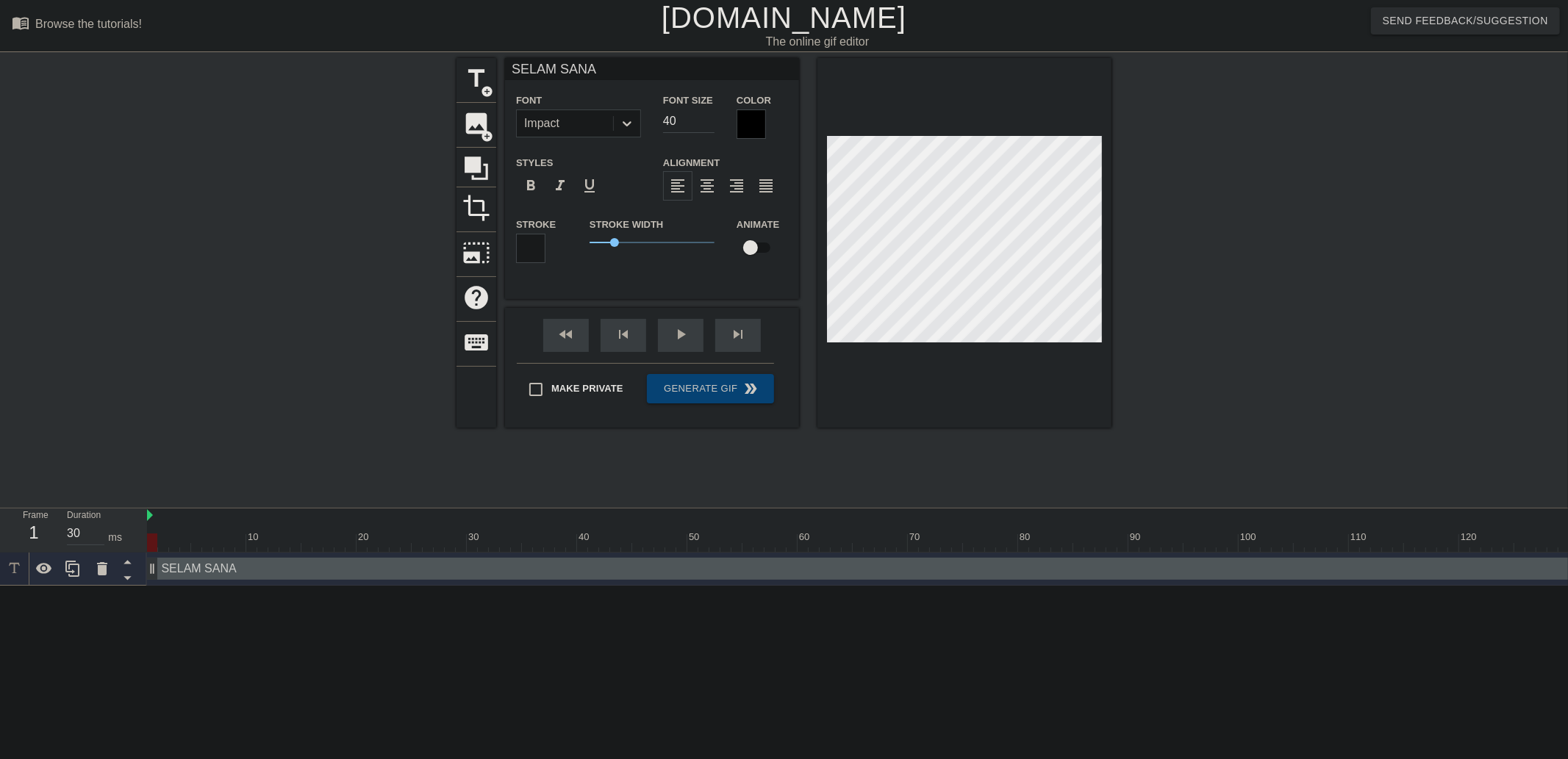
type input "SELAM SANA O"
type textarea "SELAM SANA O"
type input "SELAM SANA"
type textarea "SELAM SANA"
type input "SELAM SANA N"
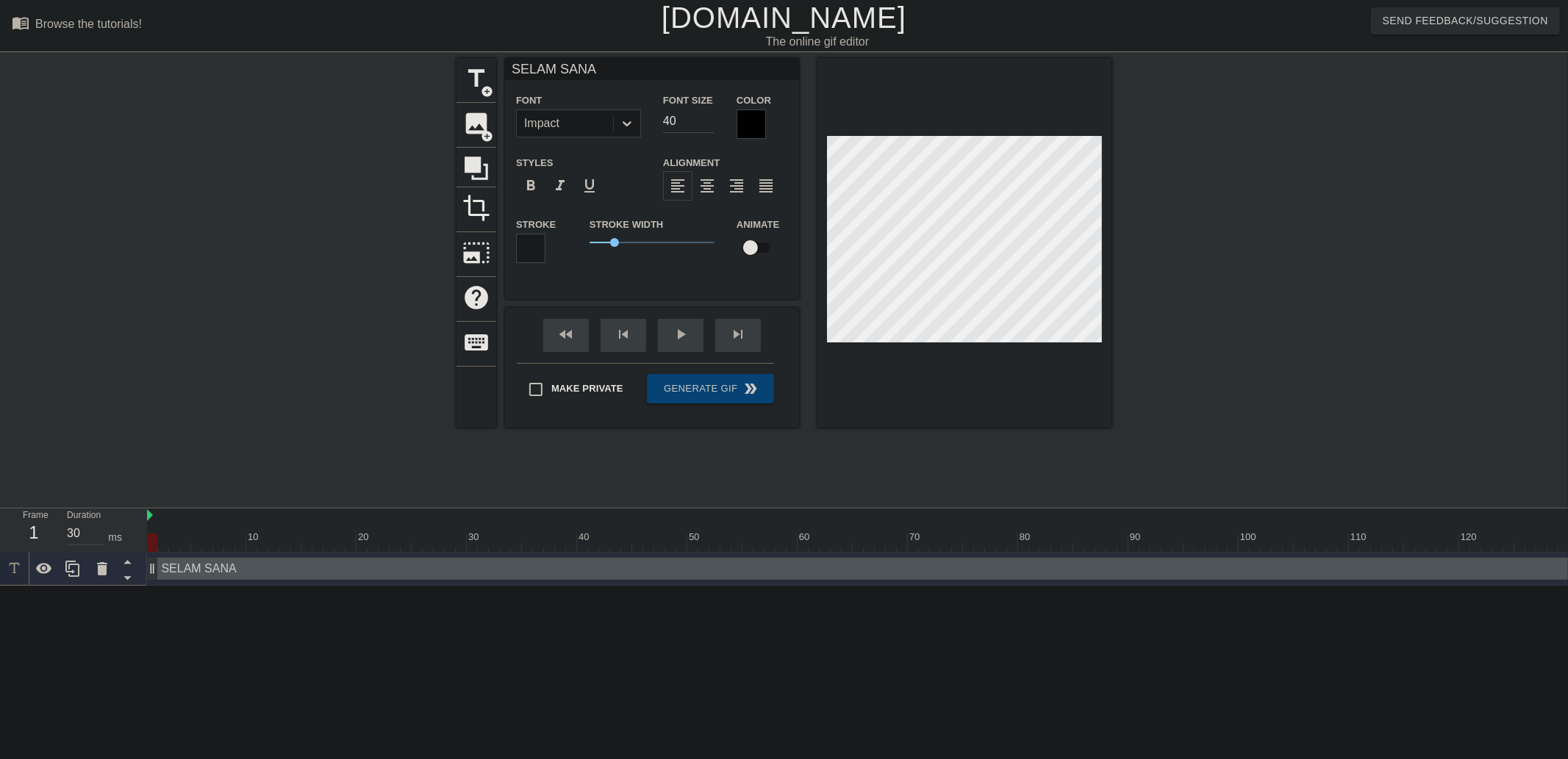
type textarea "SELAM SANA N"
type input "SELAM SANA NO"
type textarea "SELAM SANA NO"
type input "SELAM SANA NOB"
type textarea "SELAM SANA NOB"
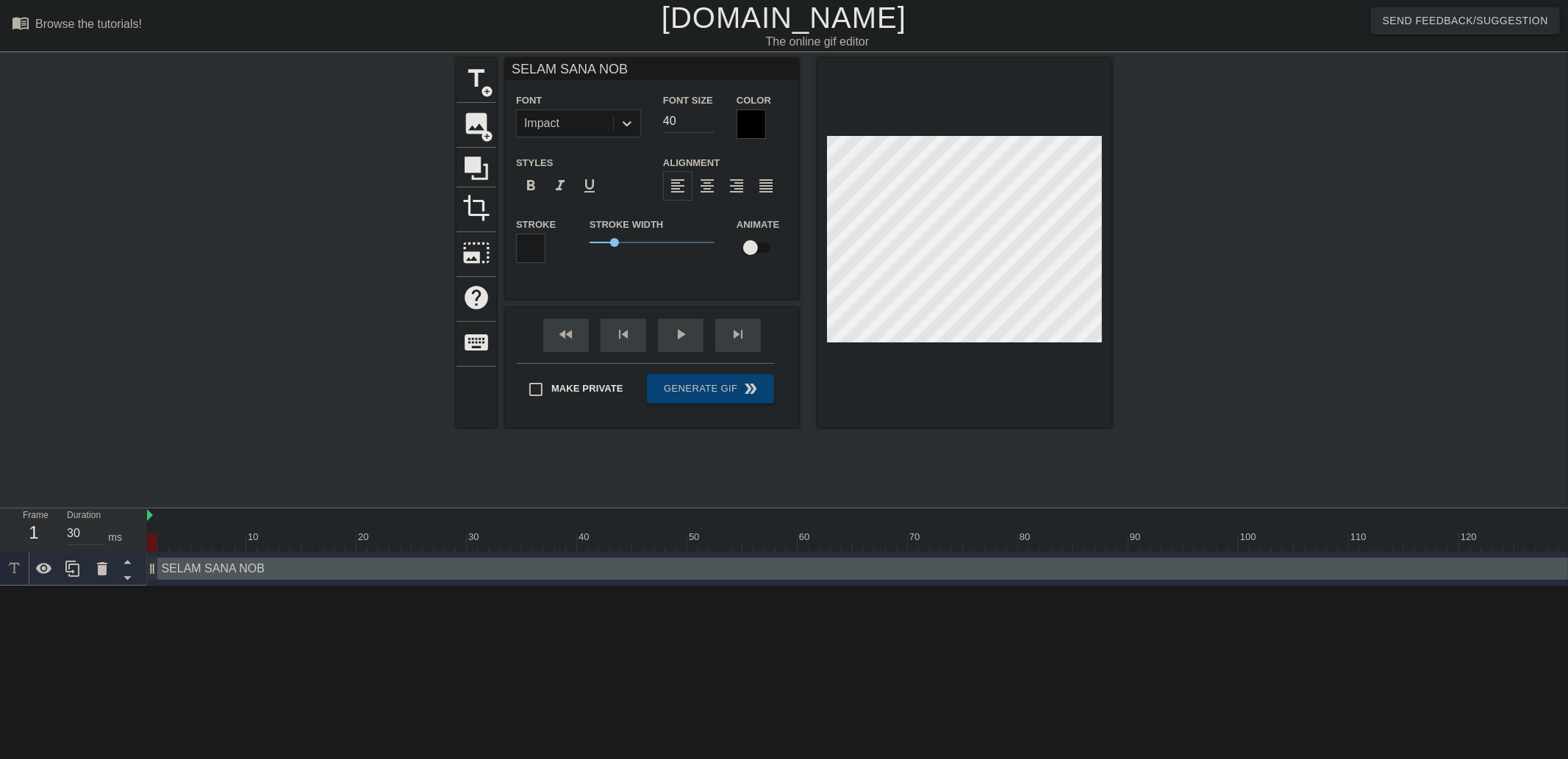
type input "SELAM SANA NOBİ"
type textarea "SELAM SANA NOBİ"
type input "SELAM SANA NOBİP"
type textarea "SELAM SANA NOBİP"
type input "SELAM SANA NOBİPA"
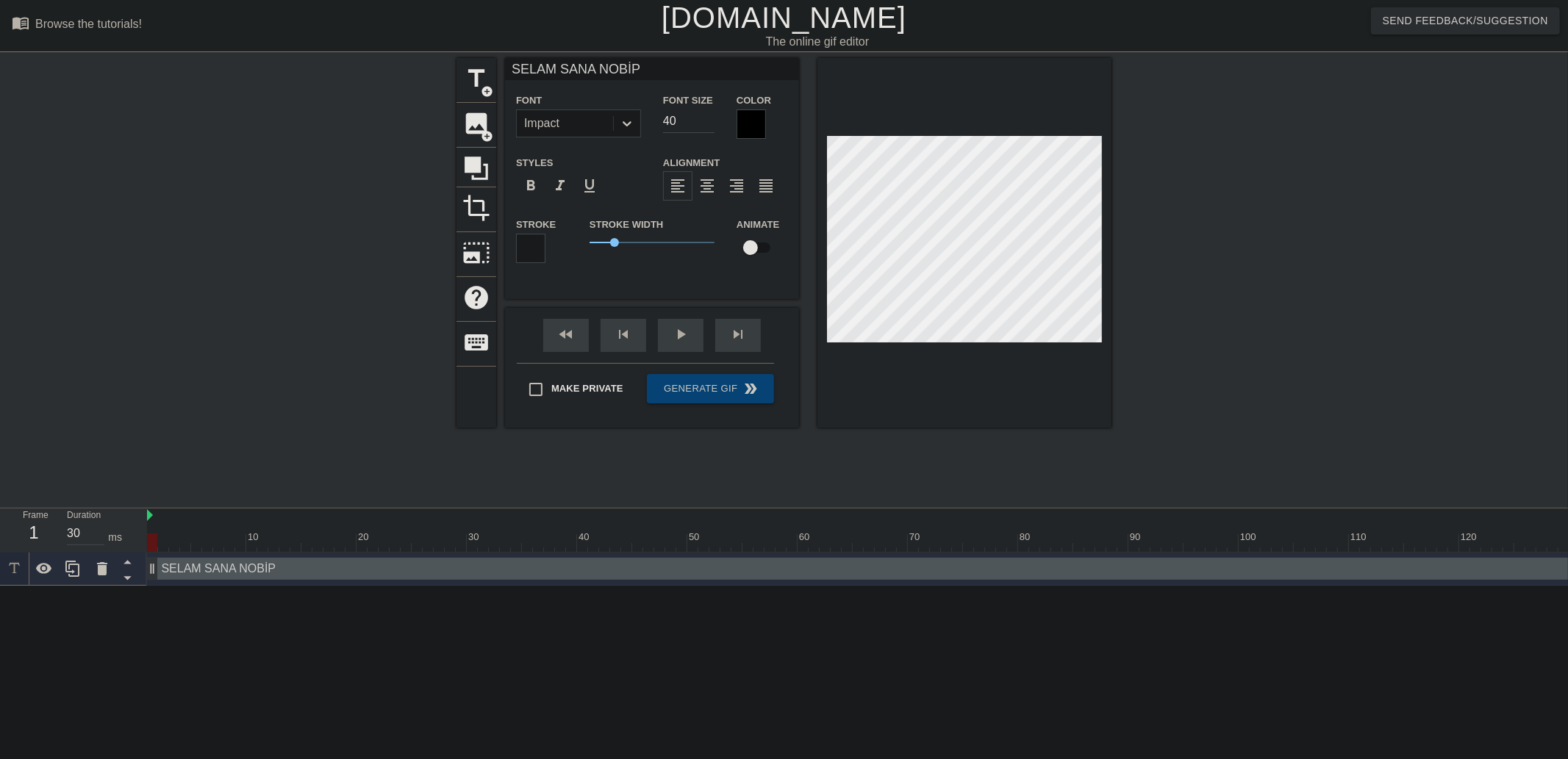
type textarea "SELAM SANA NOBİPA"
type input "SELAM SANA NOBİPAR"
type textarea "SELAM SANA NOBİPAR"
type input "SELAM SANA NOBİPARA"
type textarea "SELAM SANA NOBİPARA"
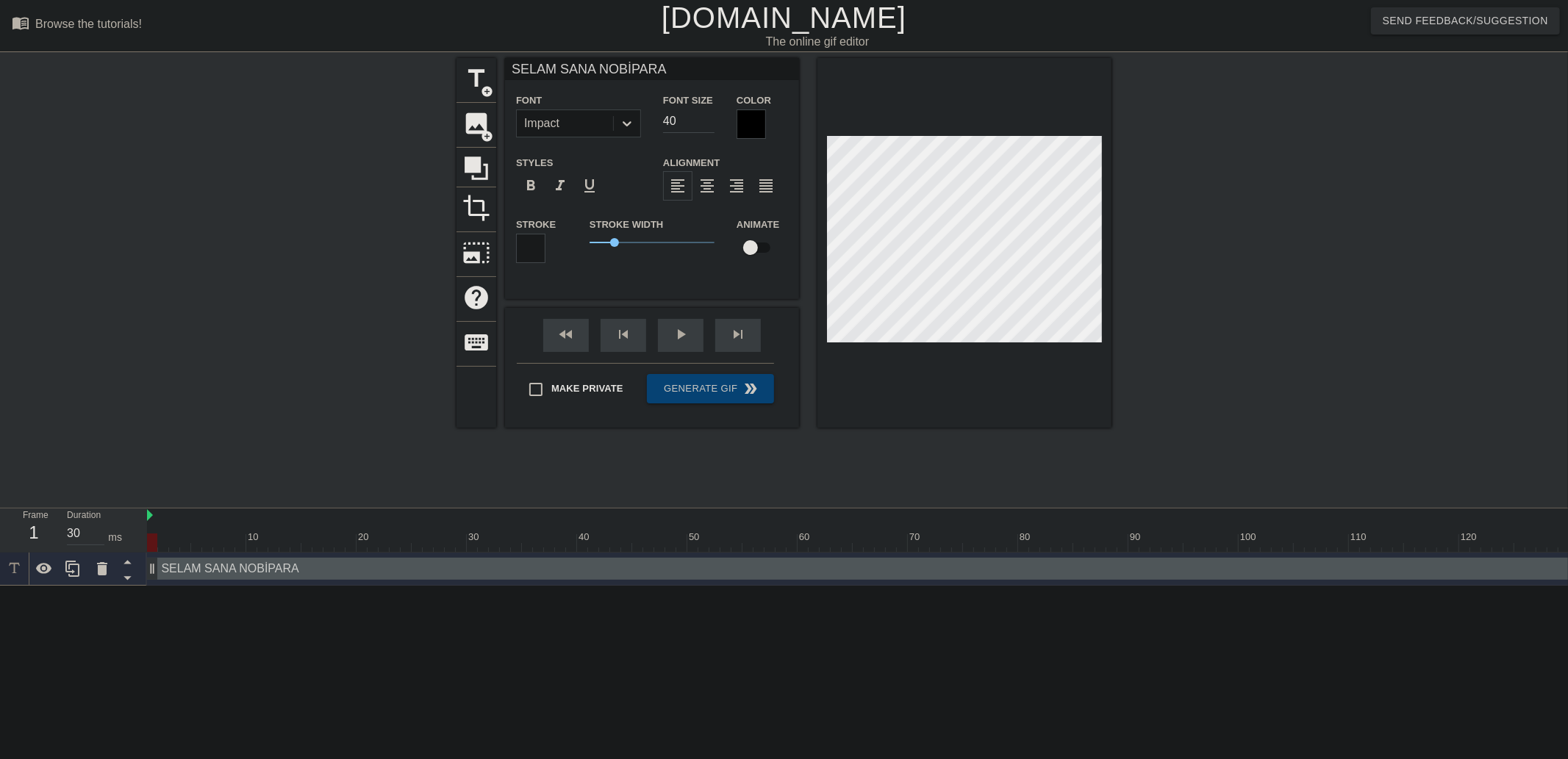
type input "SELAM SANA NOBİPARAT"
type textarea "SELAM SANA NOBİPARAT"
type input "SELAM SANA NOBİPARATO"
type textarea "SELAM SANA NOBİPARATO"
type input "SELAM SANA NOBİPARATOR"
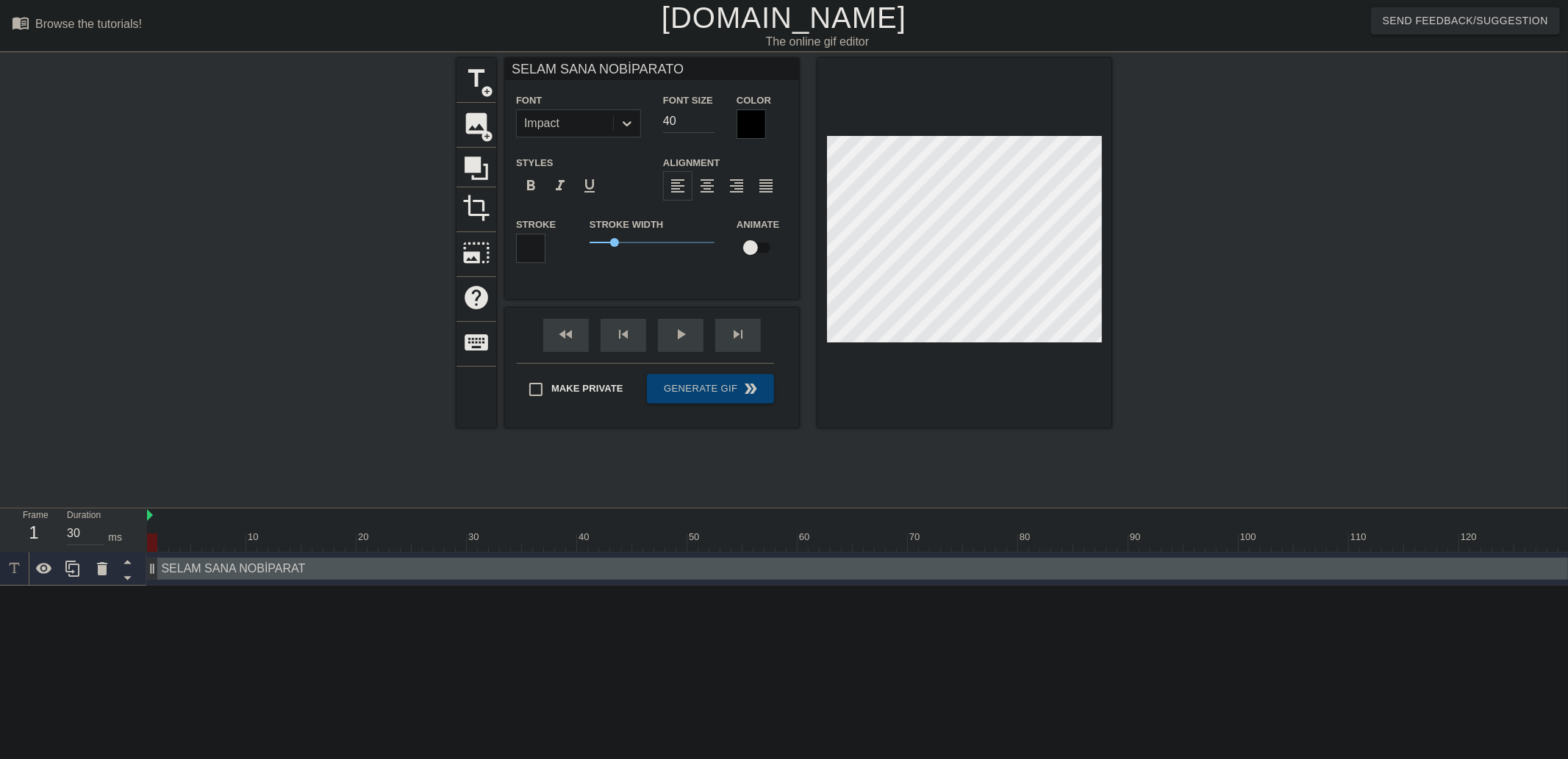
type textarea "SELAM SANA NOBİPARATOR"
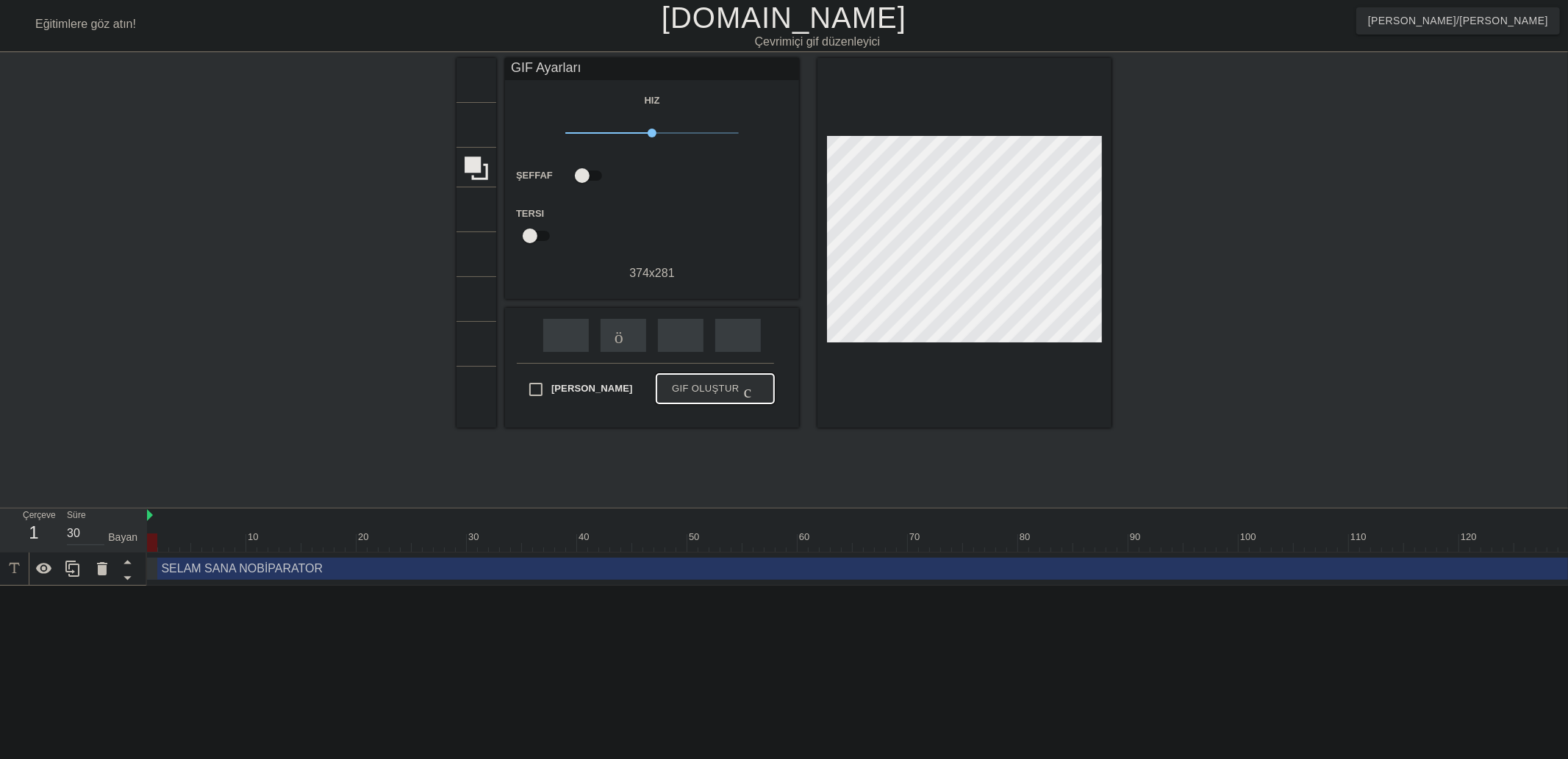
click at [702, 386] on font "GIF Oluştur" at bounding box center [705, 388] width 67 height 11
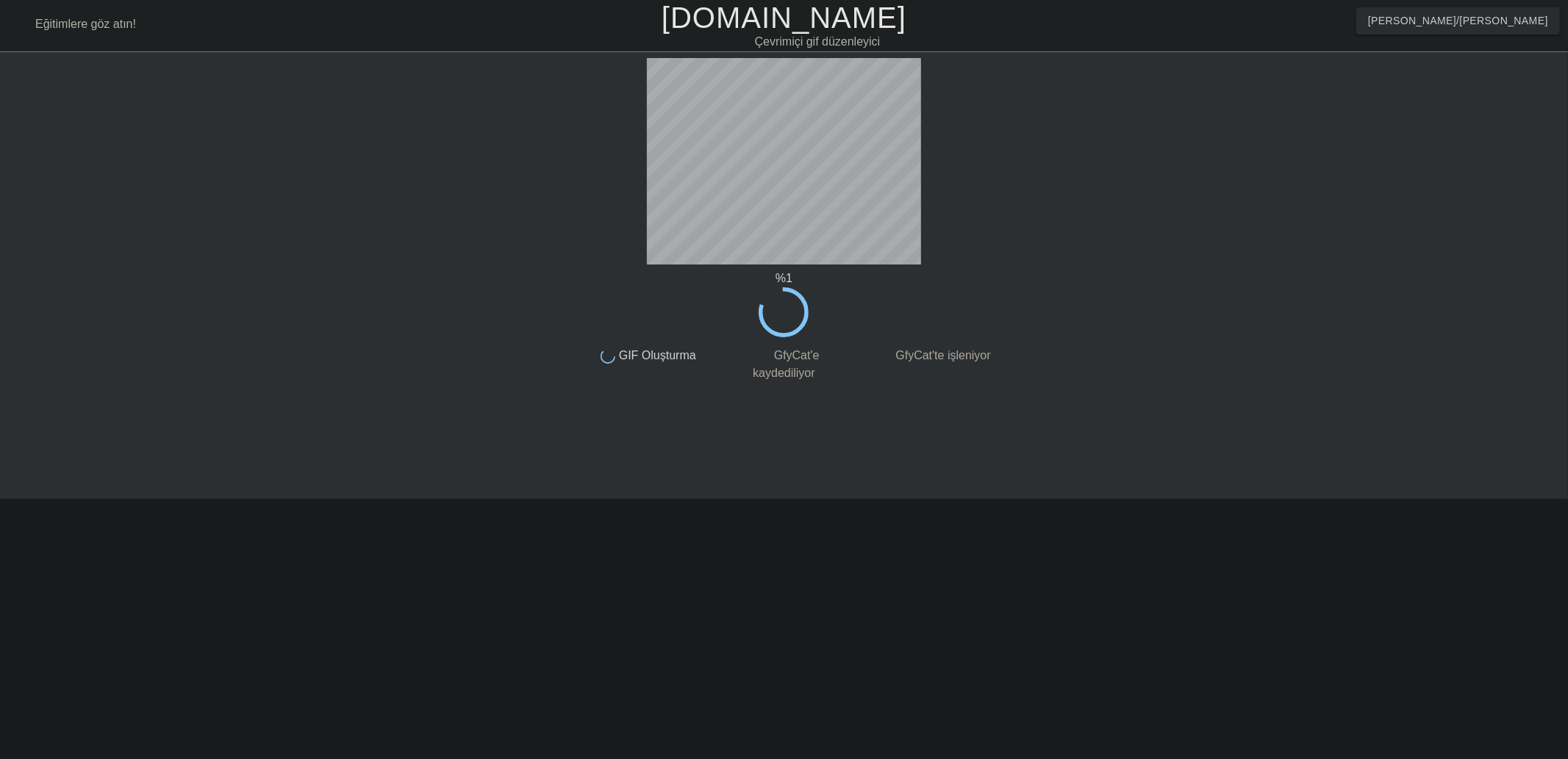
click at [864, 292] on div "% 1 Tamamlandı GIF Oluşturma Tamamlandı GfyCat'e kaydediliyor Tamamlandı GfyCat…" at bounding box center [784, 220] width 418 height 324
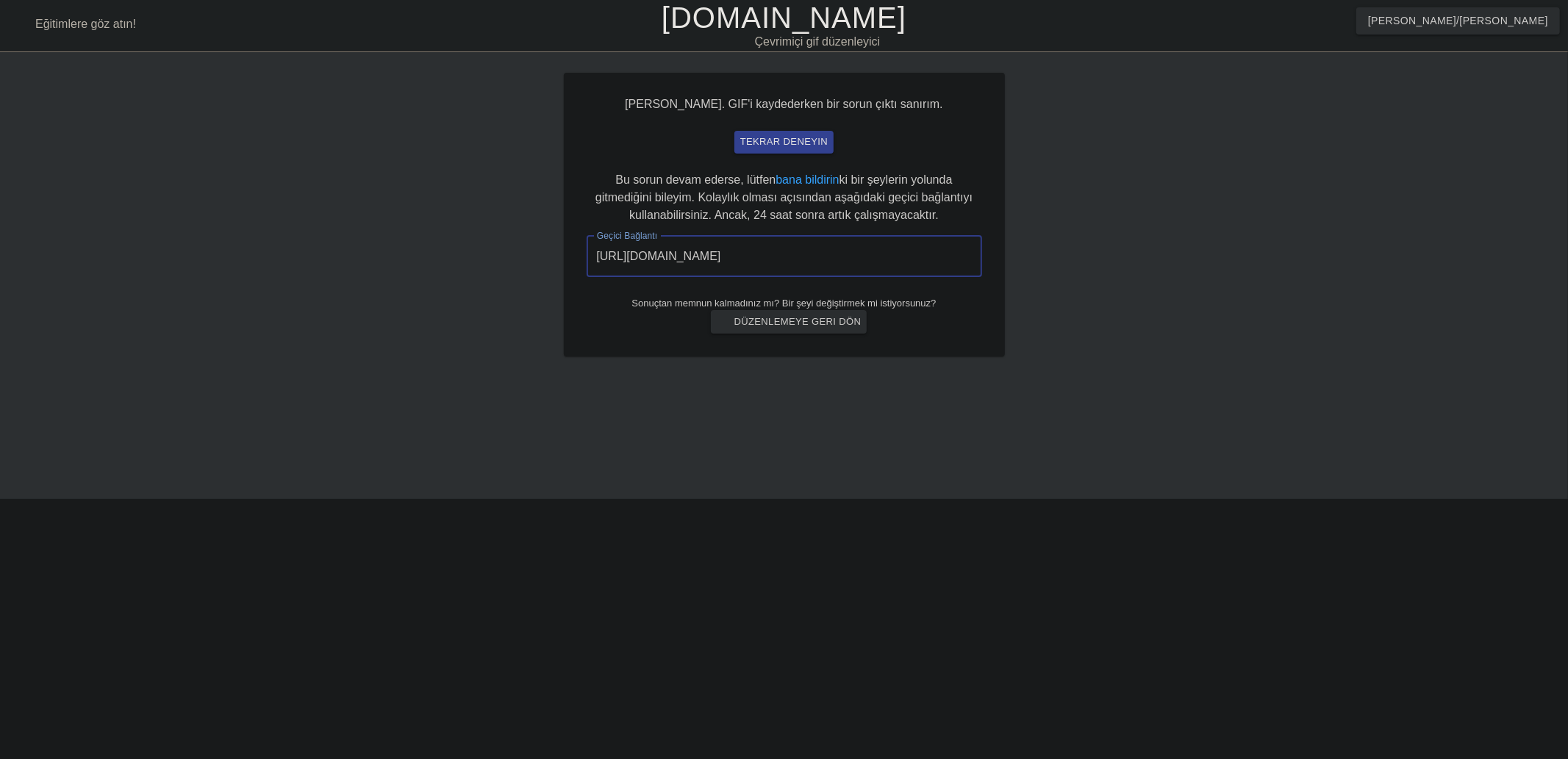
click at [889, 260] on input "[URL][DOMAIN_NAME]" at bounding box center [784, 257] width 396 height 41
click at [884, 256] on input "[URL][DOMAIN_NAME]" at bounding box center [784, 257] width 396 height 41
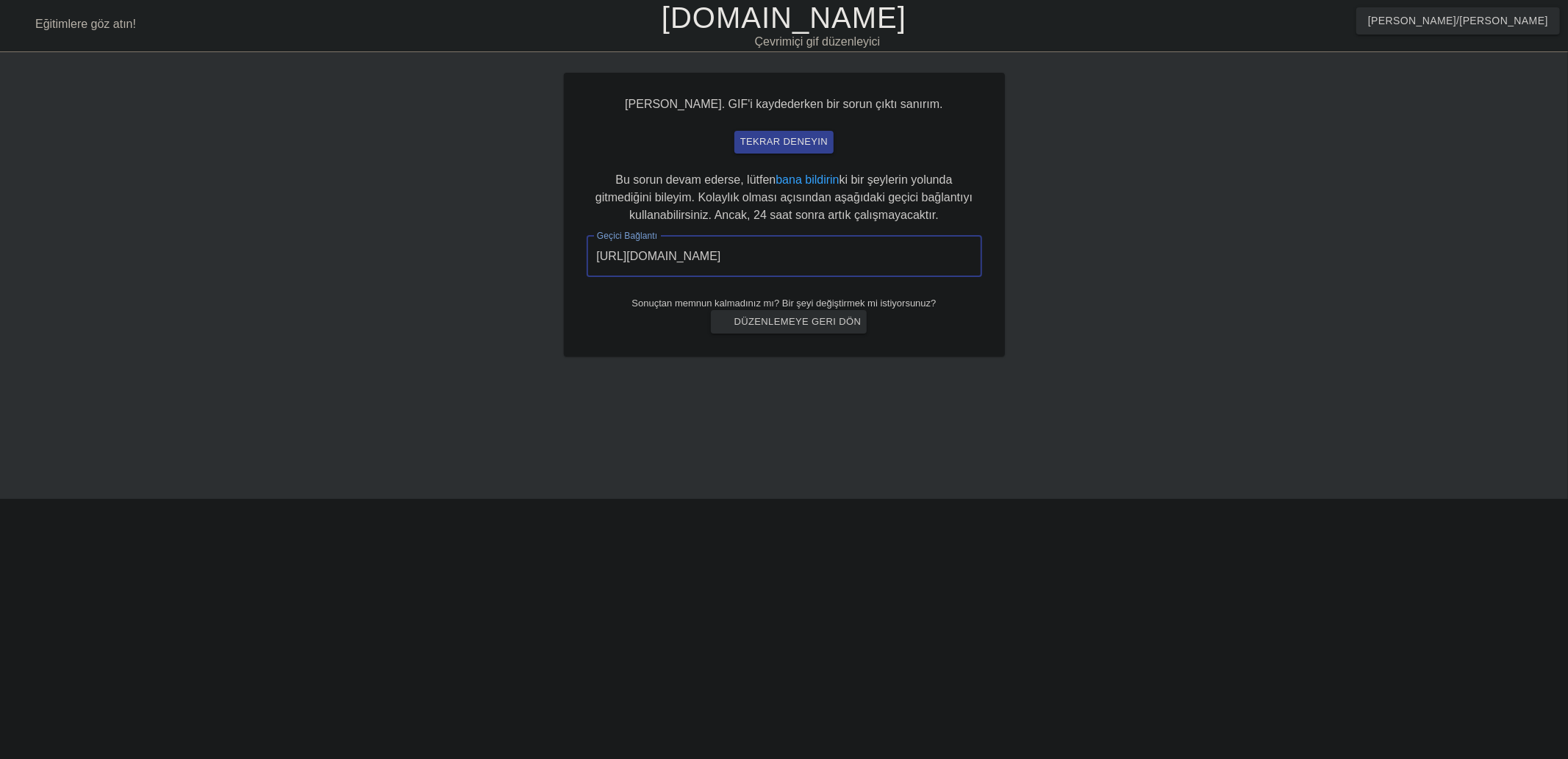
click at [884, 256] on input "[URL][DOMAIN_NAME]" at bounding box center [784, 257] width 396 height 41
